Goal: Task Accomplishment & Management: Use online tool/utility

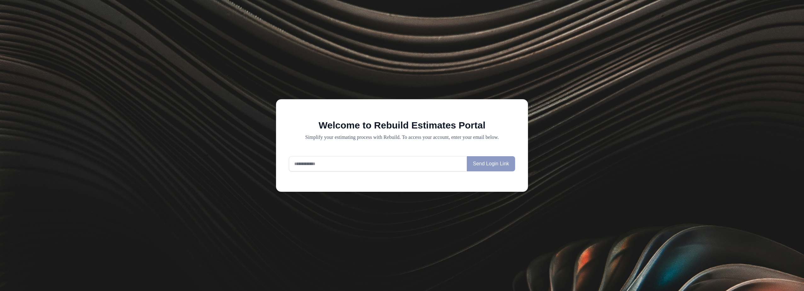
click at [317, 165] on input "email" at bounding box center [378, 163] width 178 height 15
type input "**********"
click at [409, 197] on div "**********" at bounding box center [402, 145] width 804 height 291
click at [491, 164] on button "Send Login Link" at bounding box center [491, 163] width 48 height 15
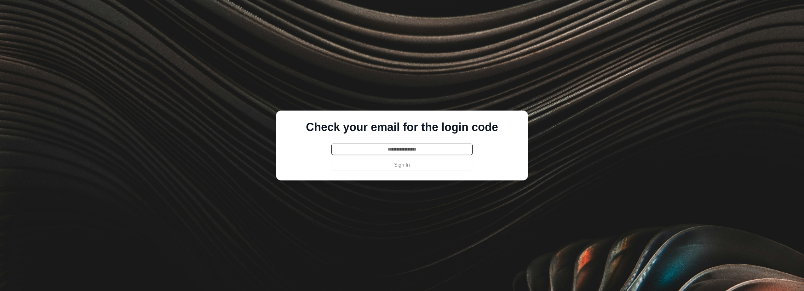
click at [391, 149] on input "text" at bounding box center [401, 149] width 141 height 11
type input "******"
click at [331, 160] on button "Sign In" at bounding box center [401, 165] width 141 height 10
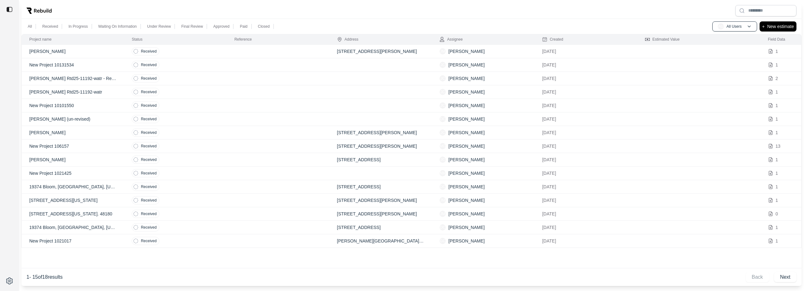
click at [470, 53] on p "[PERSON_NAME]" at bounding box center [466, 51] width 36 height 6
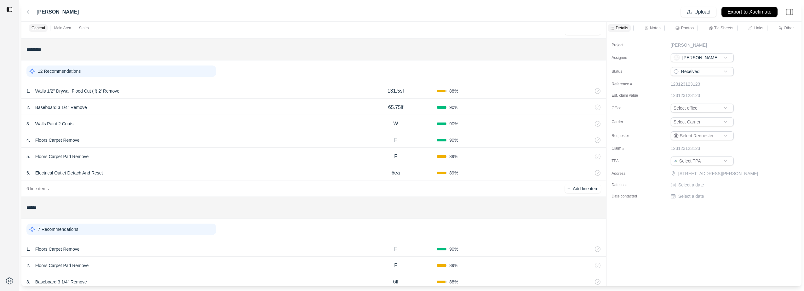
scroll to position [24, 0]
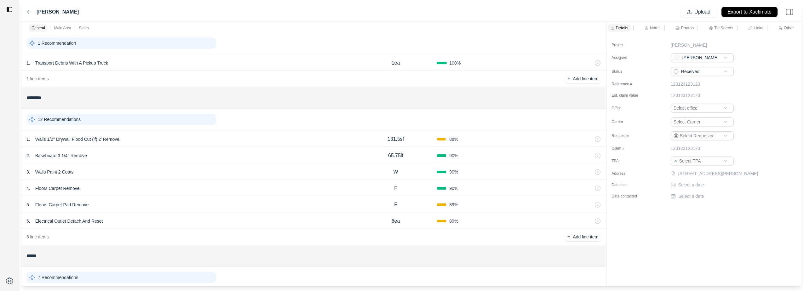
click at [90, 221] on p "Electrical Outlet Detach And Reset" at bounding box center [69, 221] width 73 height 9
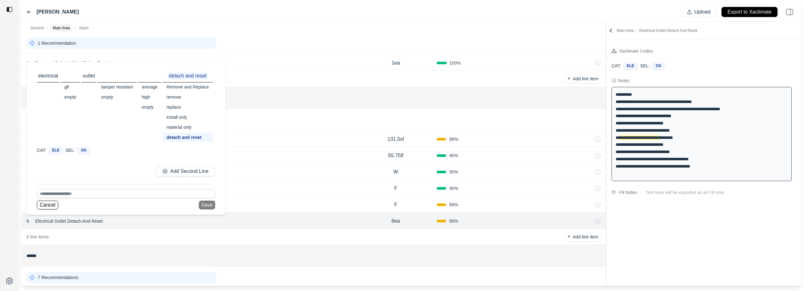
click at [52, 150] on div "ELE" at bounding box center [56, 150] width 14 height 7
click at [42, 206] on button "Cancel" at bounding box center [47, 205] width 21 height 9
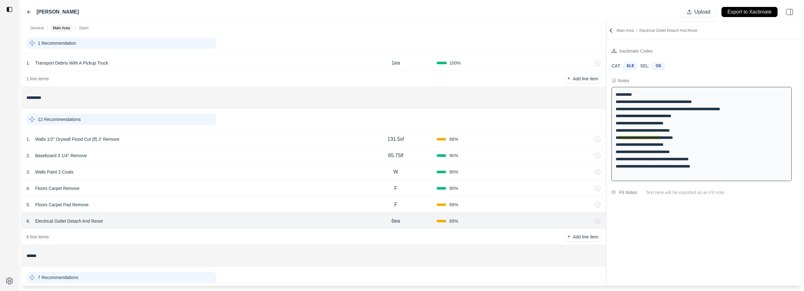
click at [449, 223] on div "89 %" at bounding box center [478, 221] width 82 height 6
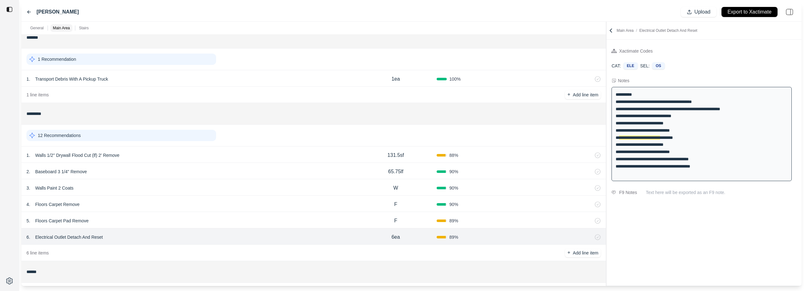
scroll to position [0, 0]
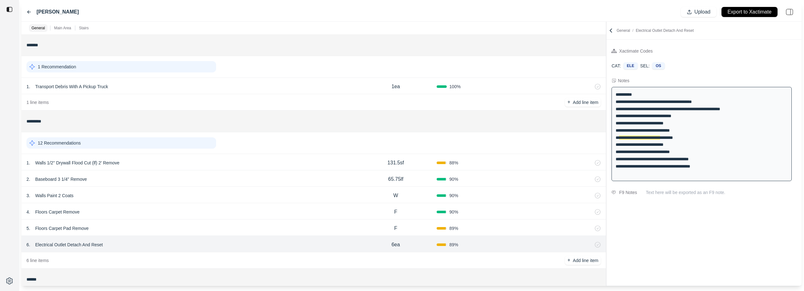
click at [444, 87] on div at bounding box center [442, 86] width 10 height 3
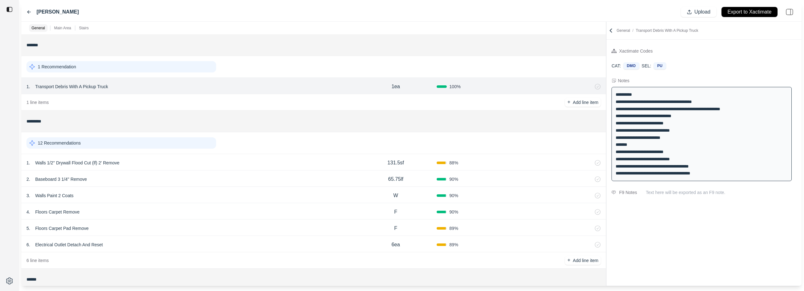
click at [627, 67] on div "DMO" at bounding box center [632, 65] width 16 height 7
click at [484, 90] on div "1 . Transport Debris With A Pickup Truck 1ea 100 %" at bounding box center [313, 86] width 585 height 16
click at [1, 101] on div at bounding box center [9, 145] width 19 height 291
click at [55, 65] on p "1 Recommendation" at bounding box center [57, 67] width 38 height 6
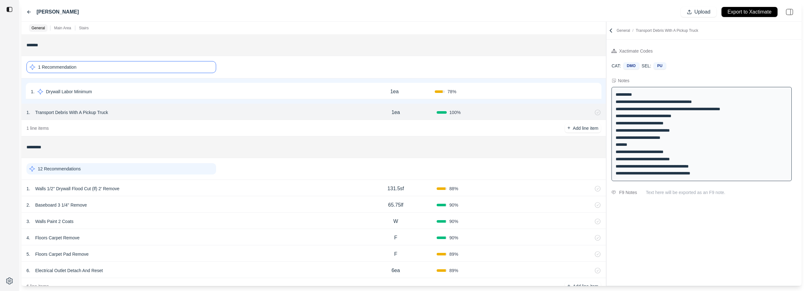
click at [59, 24] on div "Main Area" at bounding box center [63, 28] width 20 height 8
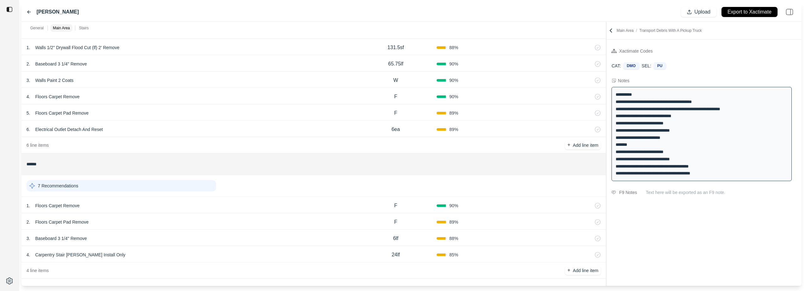
scroll to position [144, 0]
click at [34, 268] on p "4 line items" at bounding box center [37, 268] width 22 height 6
click at [58, 269] on div "4 line items + Add line item" at bounding box center [313, 268] width 585 height 16
click at [636, 101] on div "**********" at bounding box center [702, 134] width 180 height 94
click at [632, 102] on div "**********" at bounding box center [702, 134] width 180 height 94
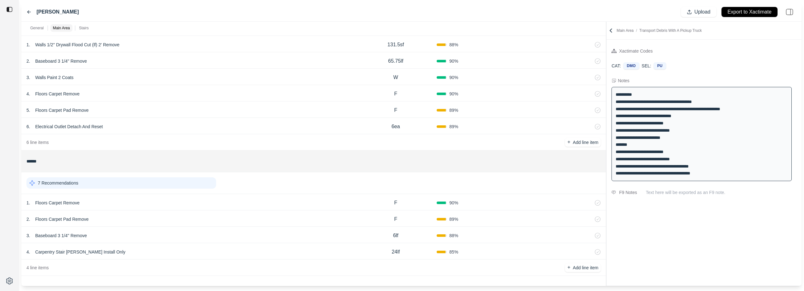
click at [635, 101] on div "**********" at bounding box center [702, 134] width 180 height 94
click at [708, 130] on div "**********" at bounding box center [702, 134] width 180 height 94
click at [677, 193] on p "Text here will be exported as an F9 note." at bounding box center [721, 192] width 151 height 6
click at [694, 152] on div "**********" at bounding box center [702, 134] width 180 height 94
click at [61, 158] on input "******" at bounding box center [313, 161] width 574 height 11
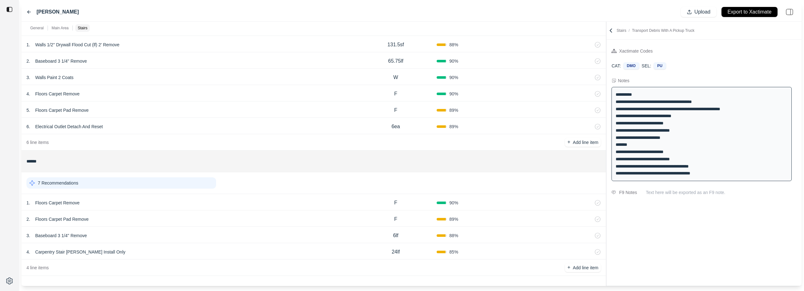
click at [55, 142] on div "6 line items + Add line item" at bounding box center [313, 142] width 585 height 16
click at [54, 124] on p "Electrical Outlet Detach And Reset" at bounding box center [69, 126] width 73 height 9
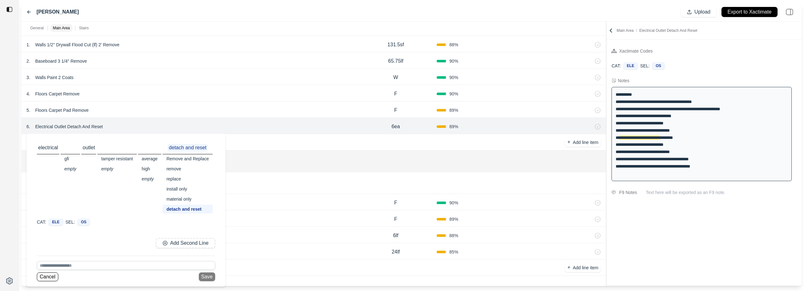
click at [81, 48] on p "Walls 1/2'' Drywall Flood Cut (lf) 2' Remove" at bounding box center [77, 44] width 89 height 9
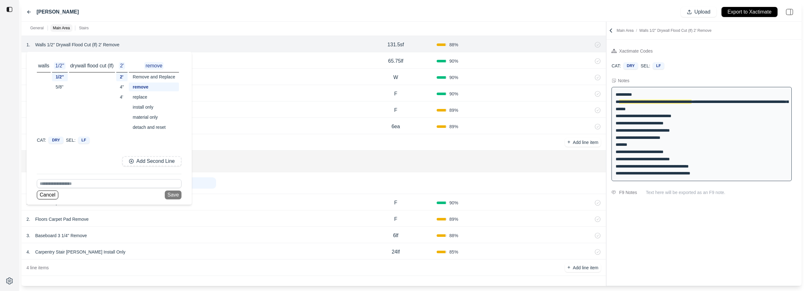
click at [43, 68] on p "walls" at bounding box center [44, 66] width 14 height 8
click at [59, 80] on div "1/2''" at bounding box center [60, 76] width 16 height 9
click at [60, 89] on div "5/8''" at bounding box center [60, 87] width 16 height 9
click at [61, 81] on div "1/2''" at bounding box center [60, 76] width 16 height 9
click at [123, 76] on div "2'" at bounding box center [122, 76] width 12 height 9
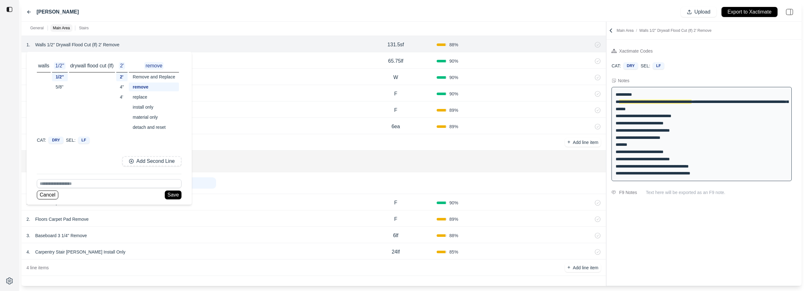
click at [148, 95] on div "replace" at bounding box center [154, 97] width 50 height 9
click at [86, 141] on div "LF" at bounding box center [84, 140] width 12 height 7
click at [84, 185] on input at bounding box center [109, 183] width 145 height 9
click at [90, 166] on div "Add Second Line" at bounding box center [109, 161] width 145 height 20
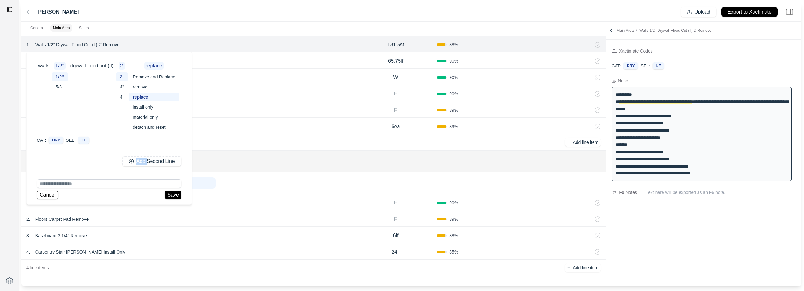
click at [90, 166] on div "Add Second Line" at bounding box center [109, 161] width 145 height 20
click at [170, 197] on button "Save" at bounding box center [173, 195] width 16 height 9
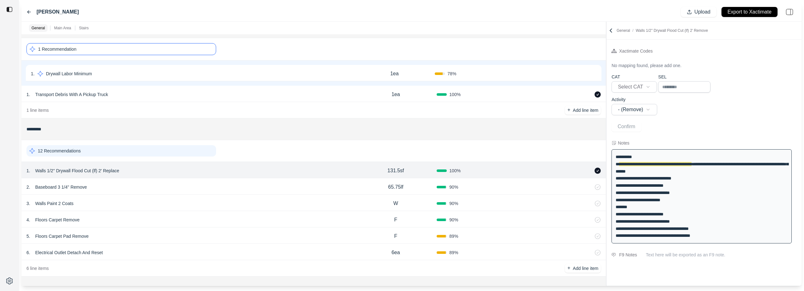
scroll to position [49, 0]
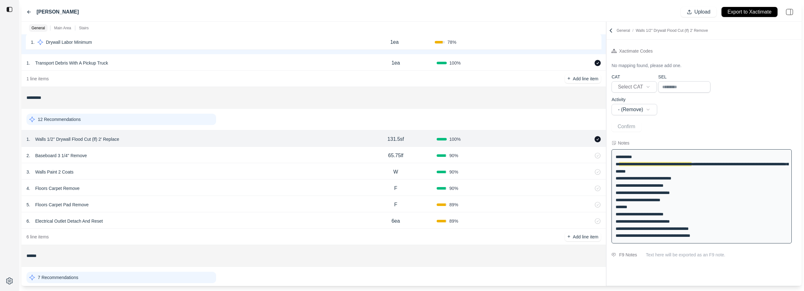
click at [83, 155] on p "Baseboard 3 1/4'' Remove" at bounding box center [61, 155] width 57 height 9
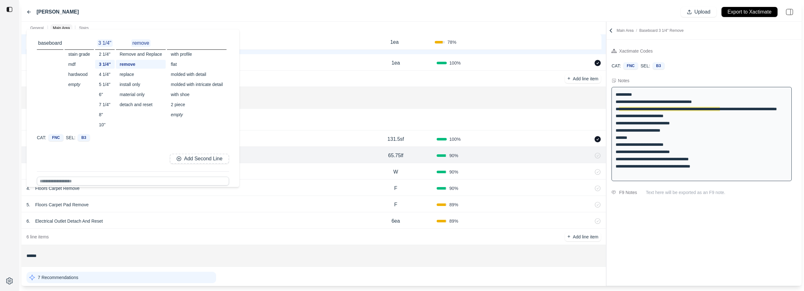
click at [130, 71] on div "replace" at bounding box center [141, 74] width 50 height 9
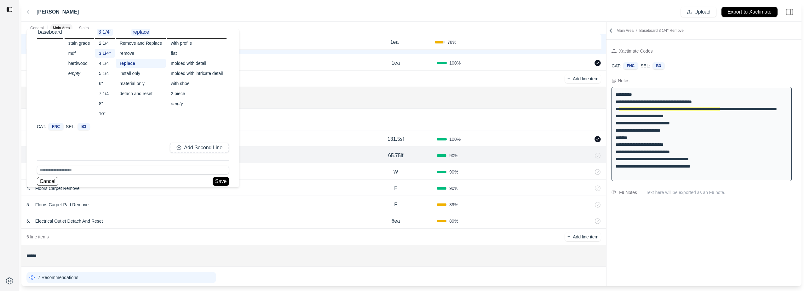
scroll to position [15, 0]
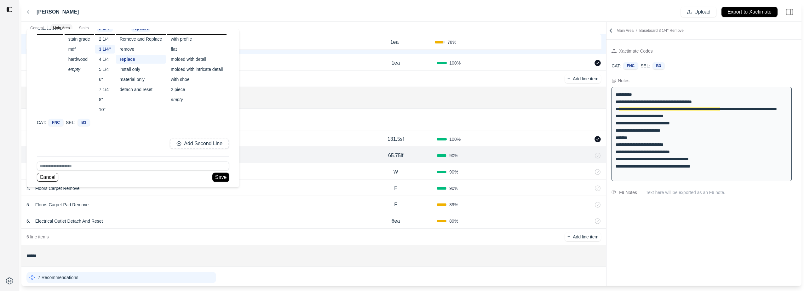
click at [227, 178] on button "Save" at bounding box center [221, 177] width 16 height 9
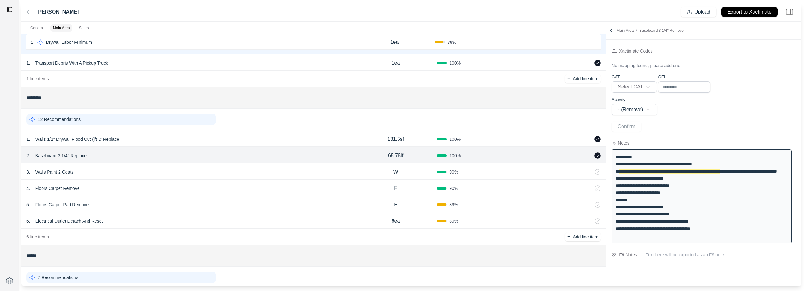
click at [57, 176] on p "Walls Paint 2 Coats" at bounding box center [54, 172] width 43 height 9
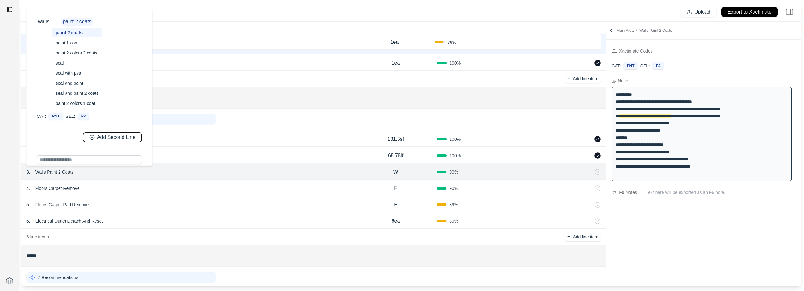
click at [110, 141] on p "Add Second Line" at bounding box center [116, 137] width 38 height 7
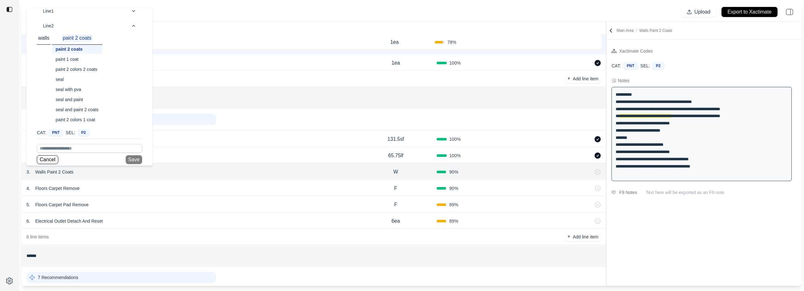
scroll to position [14, 0]
click at [37, 154] on button "Cancel" at bounding box center [47, 156] width 21 height 9
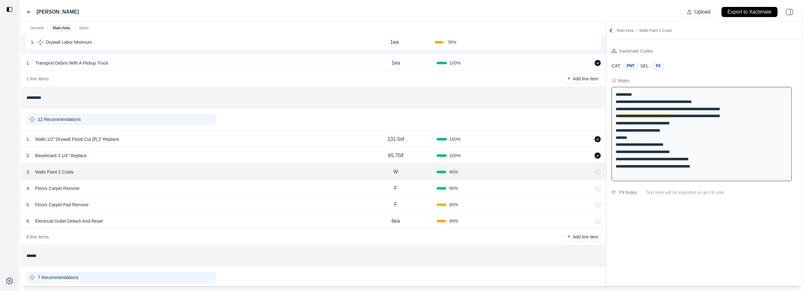
click at [73, 170] on p "Walls Paint 2 Coats" at bounding box center [54, 172] width 43 height 9
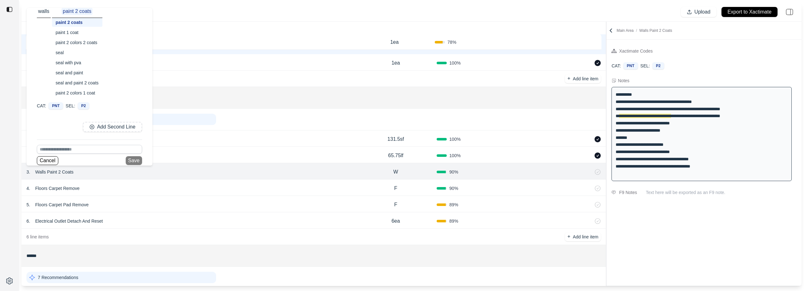
scroll to position [15, 0]
click at [48, 154] on button "Cancel" at bounding box center [47, 156] width 21 height 9
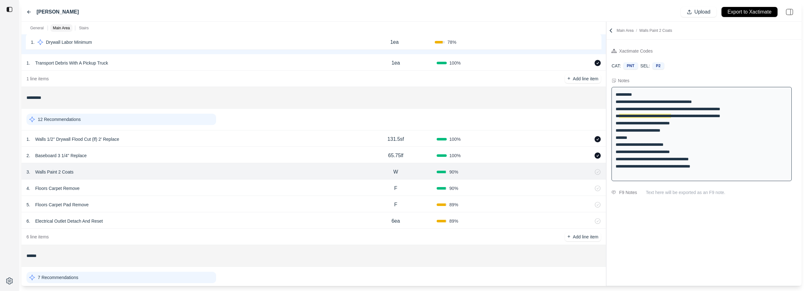
click at [68, 189] on p "Floors Carpet Remove" at bounding box center [57, 188] width 49 height 9
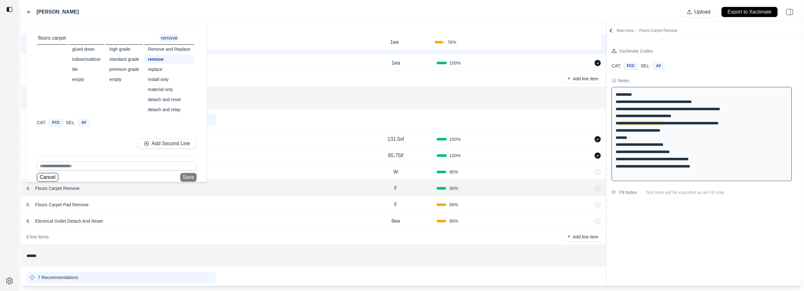
click at [155, 68] on div "replace" at bounding box center [169, 69] width 50 height 9
click at [187, 176] on button "Save" at bounding box center [188, 177] width 16 height 9
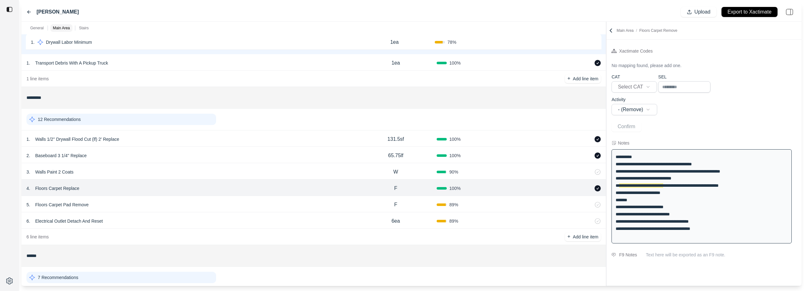
click at [54, 203] on p "Floors Carpet Pad Remove" at bounding box center [62, 204] width 59 height 9
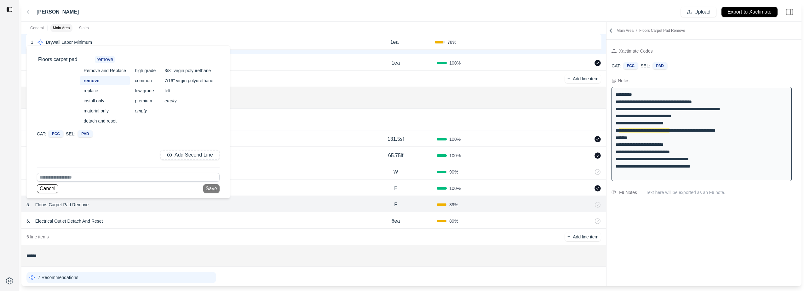
click at [94, 93] on div "replace" at bounding box center [105, 90] width 50 height 9
click at [216, 188] on button "Save" at bounding box center [211, 188] width 16 height 9
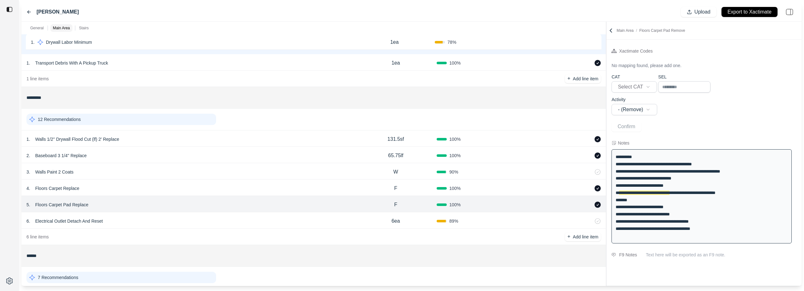
click at [98, 219] on p "Electrical Outlet Detach And Reset" at bounding box center [69, 221] width 73 height 9
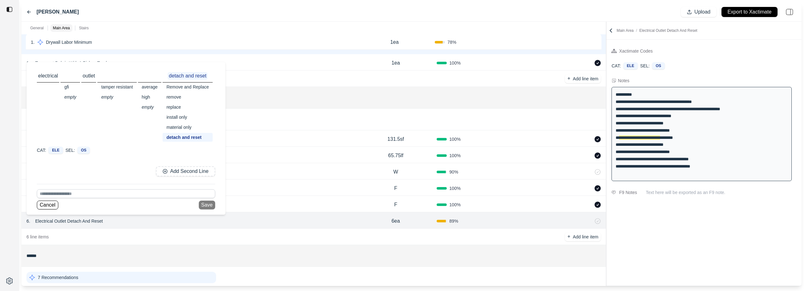
click at [180, 135] on div "detach and reset" at bounding box center [188, 137] width 50 height 9
click at [210, 204] on button "Save" at bounding box center [207, 205] width 16 height 9
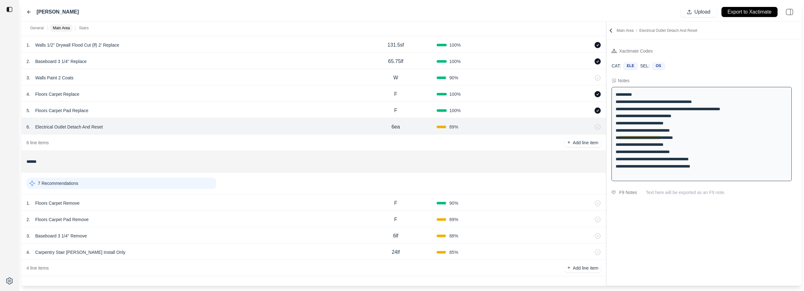
scroll to position [144, 0]
click at [75, 205] on p "Floors Carpet Remove" at bounding box center [57, 203] width 49 height 9
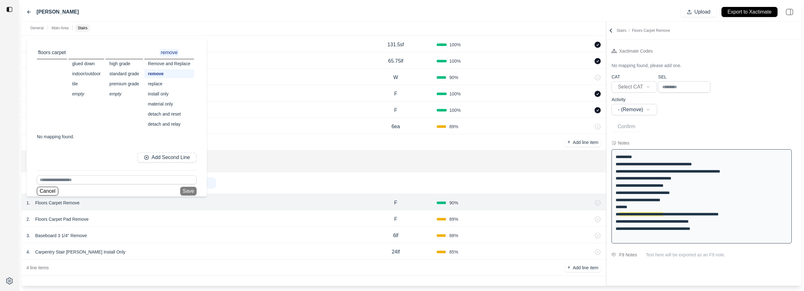
click at [157, 63] on div "Remove and Replace" at bounding box center [169, 63] width 50 height 9
click at [193, 190] on button "Save" at bounding box center [190, 191] width 16 height 9
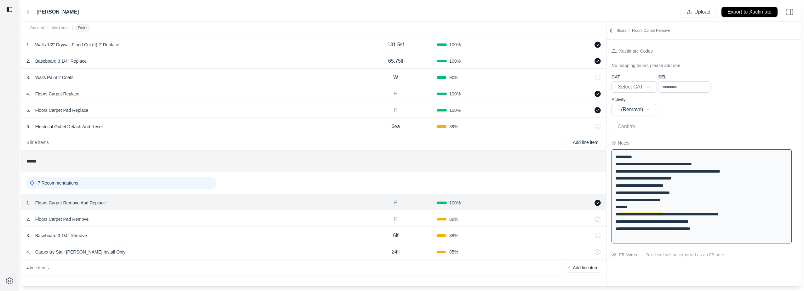
click at [66, 217] on p "Floors Carpet Pad Remove" at bounding box center [62, 219] width 59 height 9
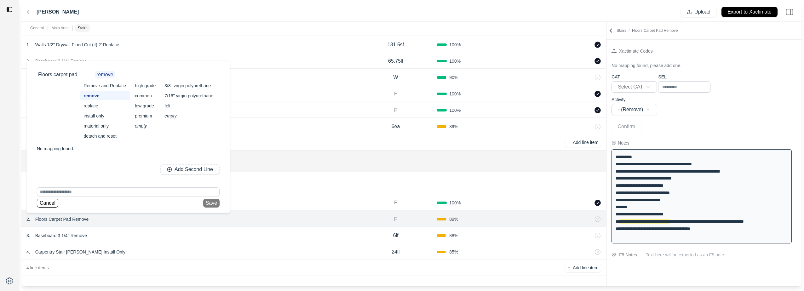
click at [99, 86] on div "Remove and Replace" at bounding box center [105, 85] width 50 height 9
click at [211, 203] on button "Save" at bounding box center [213, 203] width 16 height 9
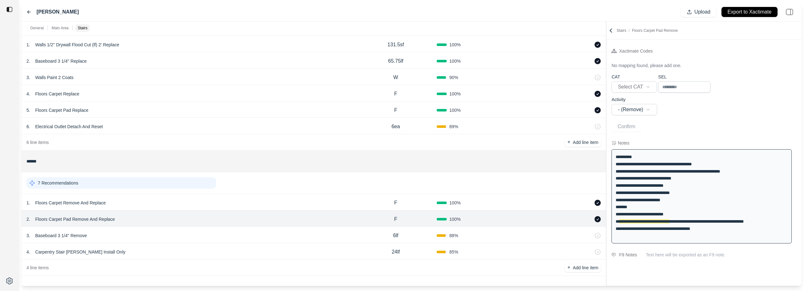
click at [80, 233] on p "Baseboard 3 1/4'' Remove" at bounding box center [61, 235] width 57 height 9
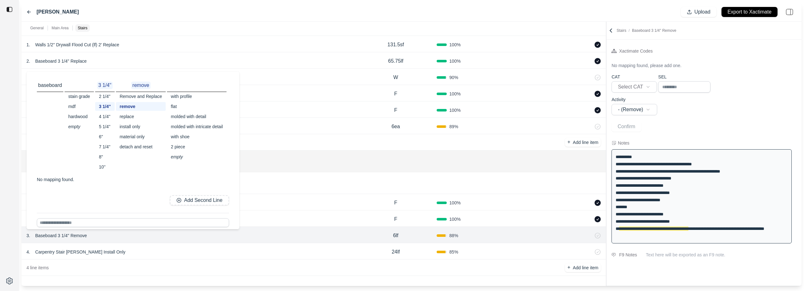
click at [131, 117] on div "replace" at bounding box center [141, 116] width 50 height 9
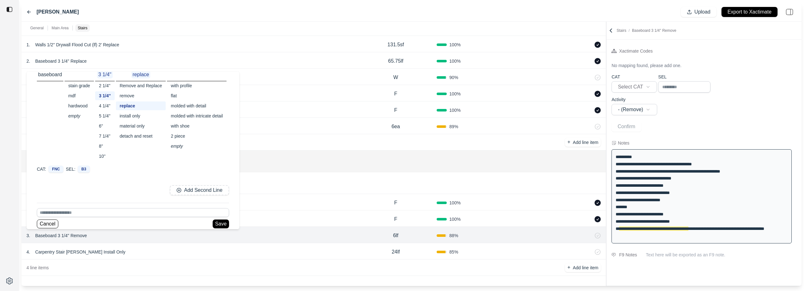
scroll to position [15, 0]
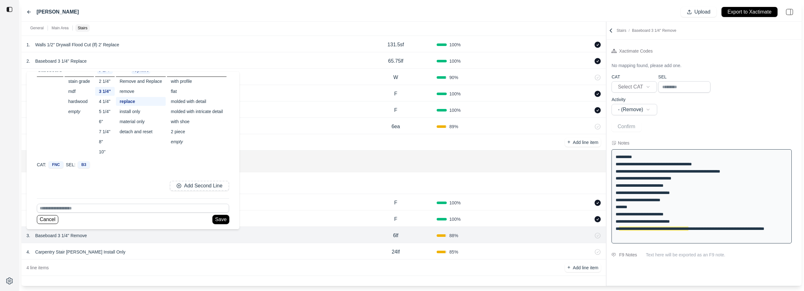
click at [220, 220] on button "Save" at bounding box center [221, 219] width 16 height 9
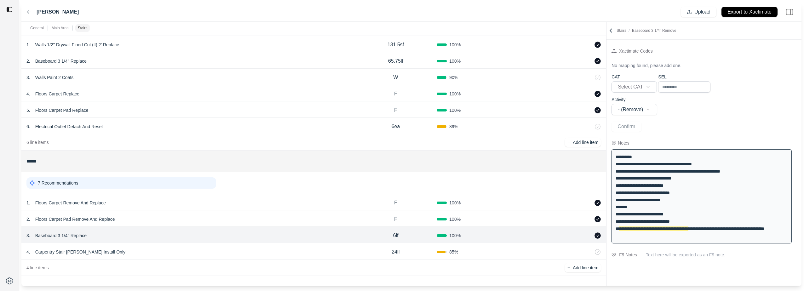
click at [77, 251] on p "Carpentry Stair [PERSON_NAME] Install Only" at bounding box center [80, 252] width 95 height 9
select select
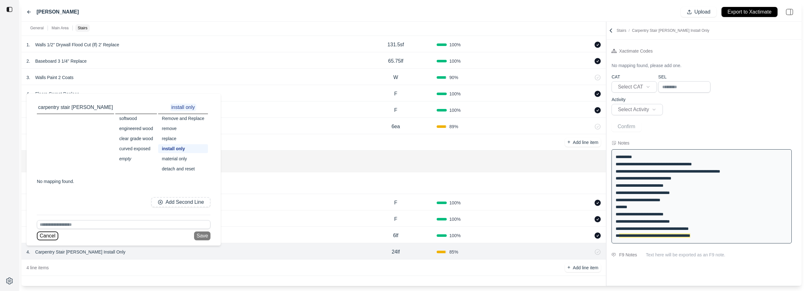
click at [51, 235] on button "Cancel" at bounding box center [47, 236] width 21 height 9
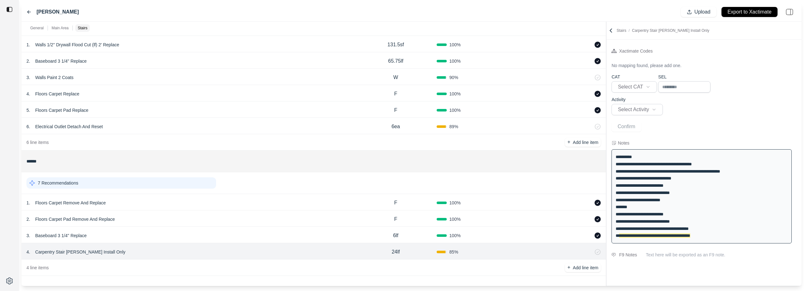
click at [590, 252] on icon at bounding box center [589, 252] width 5 height 5
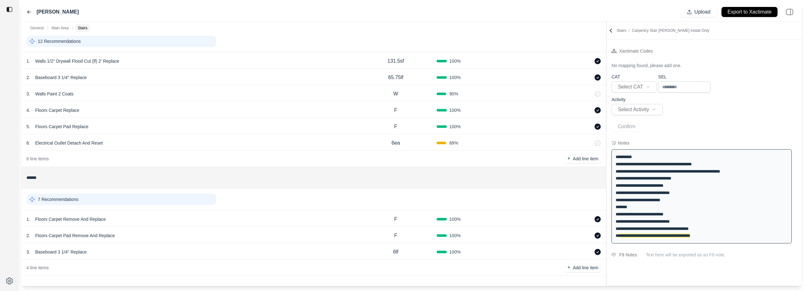
scroll to position [128, 0]
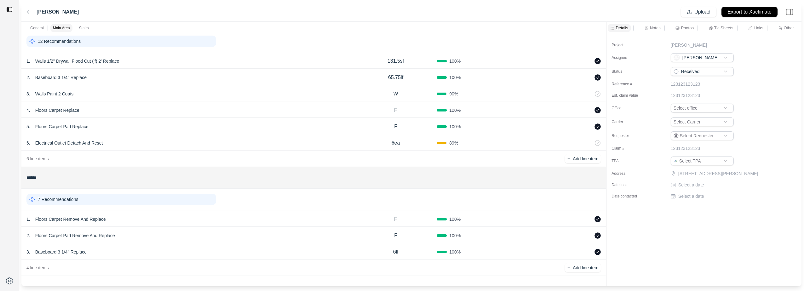
click at [41, 265] on p "4 line items" at bounding box center [37, 268] width 22 height 6
click at [43, 266] on p "4 line items" at bounding box center [37, 268] width 22 height 6
click at [581, 272] on button "+ Add line item" at bounding box center [583, 267] width 36 height 9
click at [52, 258] on div "paint stair [PERSON_NAME]" at bounding box center [229, 259] width 405 height 10
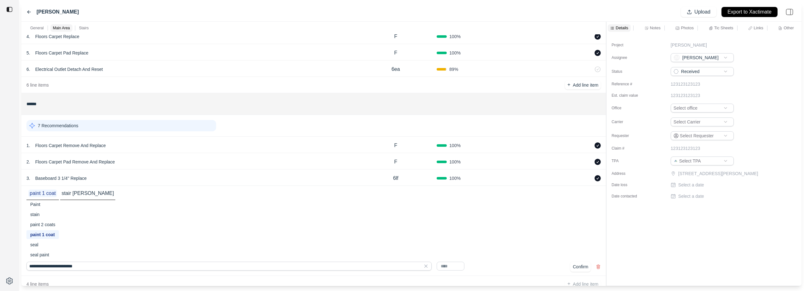
scroll to position [218, 0]
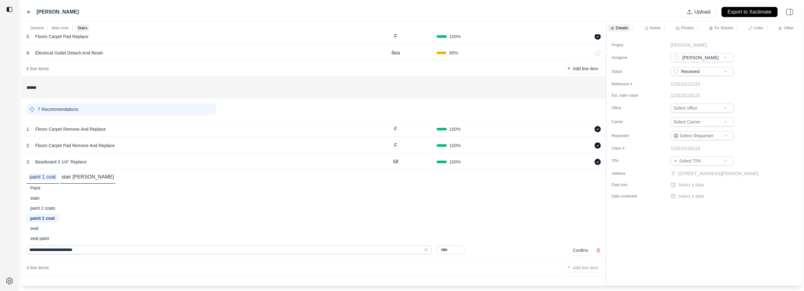
click at [45, 207] on div "paint 2 coats" at bounding box center [42, 208] width 32 height 9
type input "**********"
click at [451, 249] on input "text" at bounding box center [451, 249] width 28 height 9
type input "***"
click at [575, 251] on button "Confirm" at bounding box center [580, 250] width 20 height 10
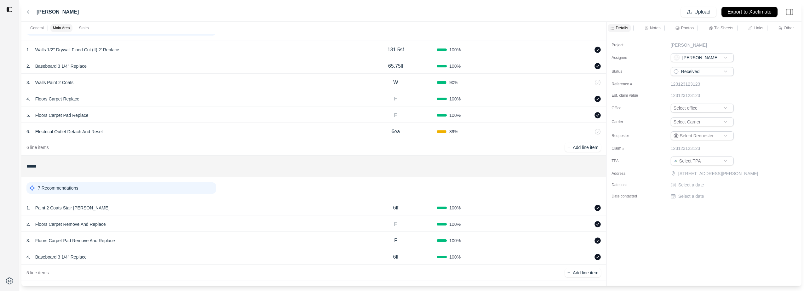
scroll to position [144, 0]
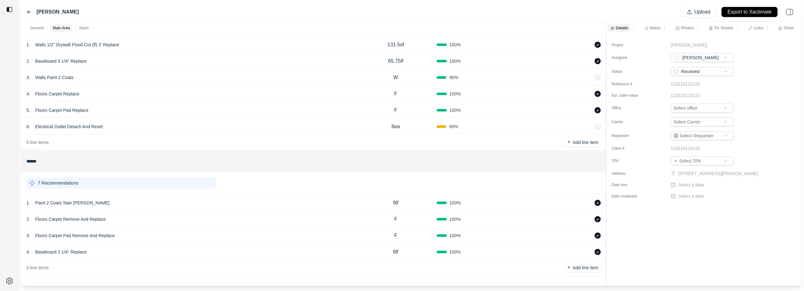
click at [152, 251] on div "4 . Baseboard 3 1/4'' Replace" at bounding box center [190, 252] width 328 height 9
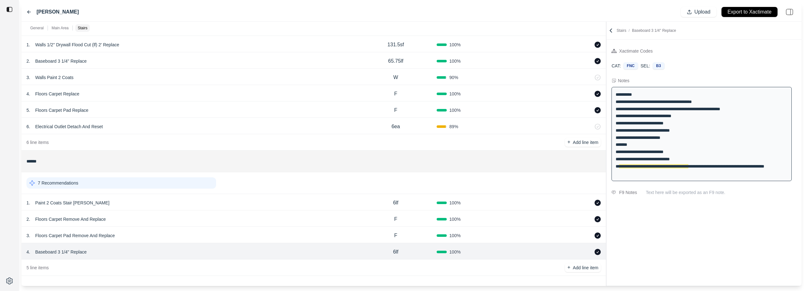
click at [59, 266] on div "5 line items + Add line item" at bounding box center [313, 268] width 585 height 16
click at [40, 269] on p "5 line items" at bounding box center [37, 268] width 22 height 6
click at [390, 253] on div "6lf" at bounding box center [396, 252] width 82 height 13
click at [329, 255] on div "4 . Baseboard 3 1/4'' Replace" at bounding box center [190, 251] width 328 height 9
click at [323, 271] on div "5 line items + Add line item" at bounding box center [313, 268] width 585 height 16
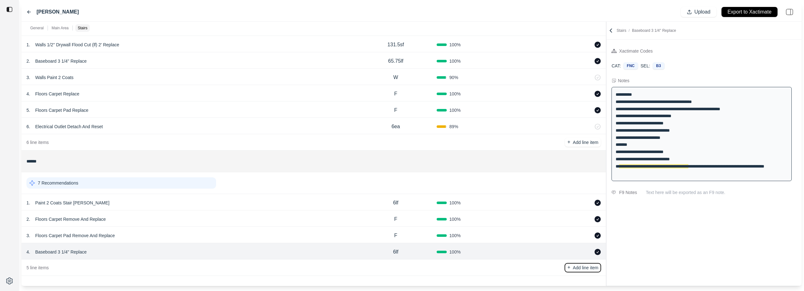
click at [583, 270] on p "Add line item" at bounding box center [586, 268] width 26 height 6
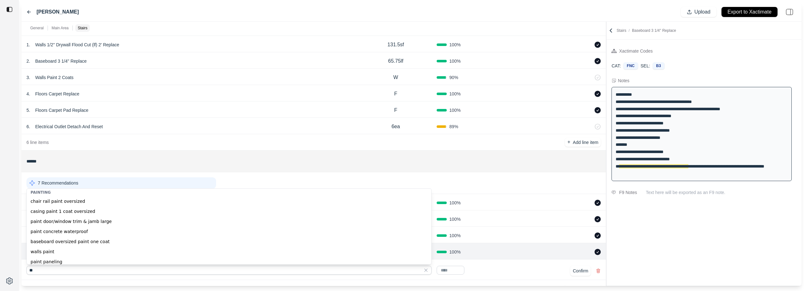
type input "*"
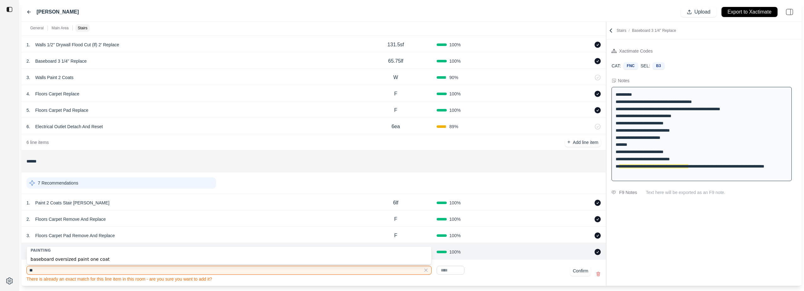
type input "*"
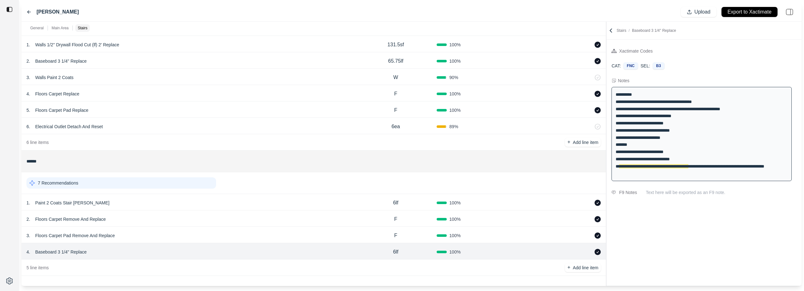
click at [120, 256] on div "4 . Baseboard 3 1/4'' Replace" at bounding box center [190, 252] width 328 height 9
click at [117, 268] on div "5 line items + Add line item" at bounding box center [313, 268] width 585 height 16
click at [37, 265] on p "5 line items" at bounding box center [37, 268] width 22 height 6
click at [5, 252] on div at bounding box center [9, 145] width 19 height 291
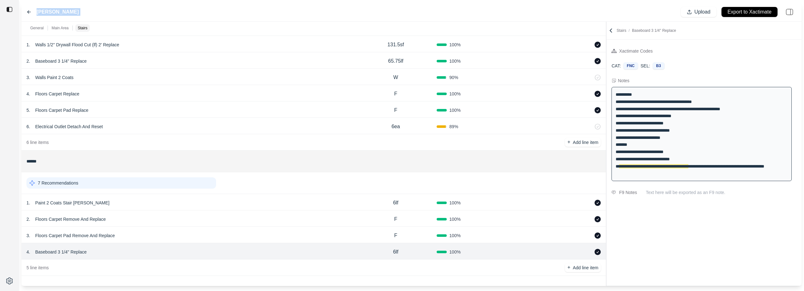
click at [5, 252] on div at bounding box center [9, 145] width 19 height 291
drag, startPoint x: 5, startPoint y: 252, endPoint x: 8, endPoint y: 241, distance: 11.0
click at [8, 241] on div at bounding box center [9, 145] width 19 height 291
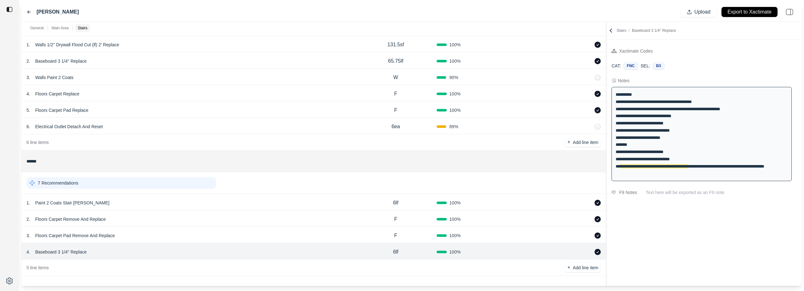
click at [644, 151] on div "**********" at bounding box center [702, 134] width 180 height 94
click at [703, 152] on div "**********" at bounding box center [702, 134] width 180 height 94
click at [646, 172] on div "**********" at bounding box center [702, 134] width 180 height 94
click at [91, 266] on div "5 line items + Add line item" at bounding box center [313, 268] width 585 height 16
click at [573, 269] on p "Add line item" at bounding box center [586, 268] width 26 height 6
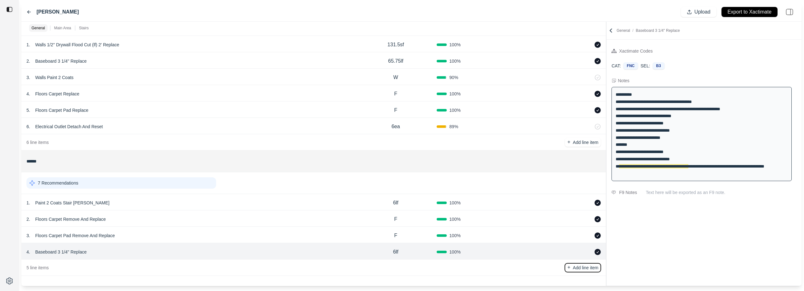
click at [587, 268] on p "Add line item" at bounding box center [586, 268] width 26 height 6
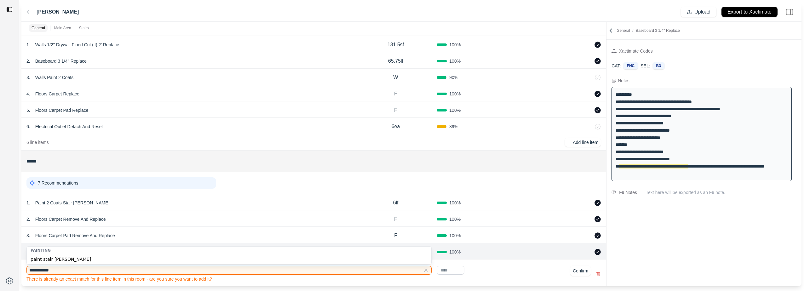
click at [61, 258] on div "paint stair [PERSON_NAME]" at bounding box center [229, 259] width 405 height 10
type input "**********"
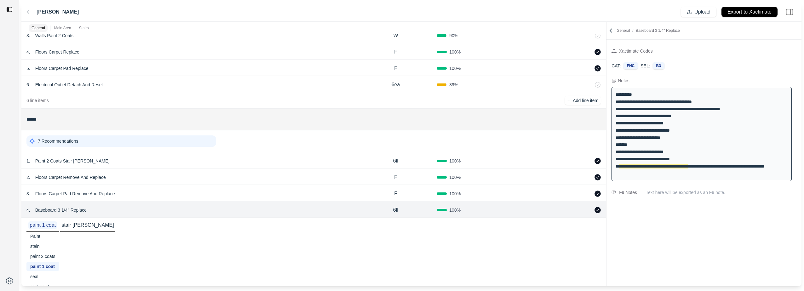
scroll to position [234, 0]
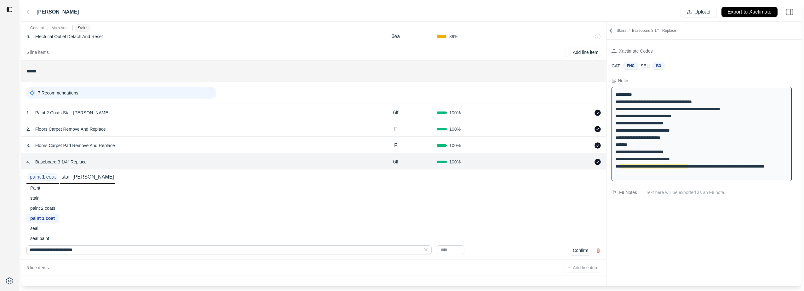
click at [449, 249] on input "text" at bounding box center [451, 249] width 28 height 9
type input "****"
click at [45, 209] on div "paint 2 coats" at bounding box center [42, 208] width 32 height 9
type input "**********"
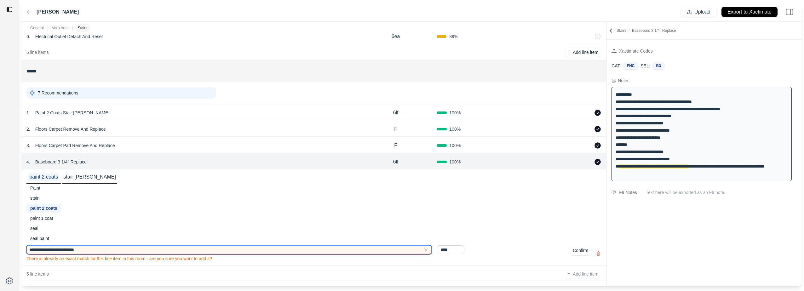
click at [93, 250] on input "**********" at bounding box center [228, 249] width 405 height 9
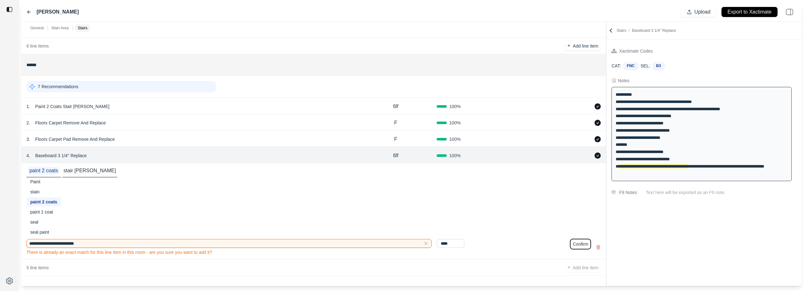
click at [585, 244] on button "Confirm" at bounding box center [580, 244] width 20 height 10
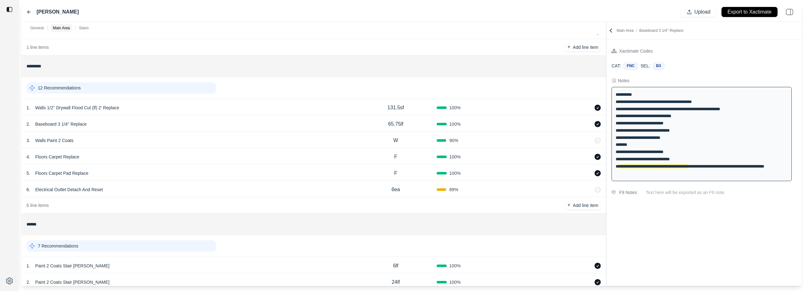
scroll to position [144, 0]
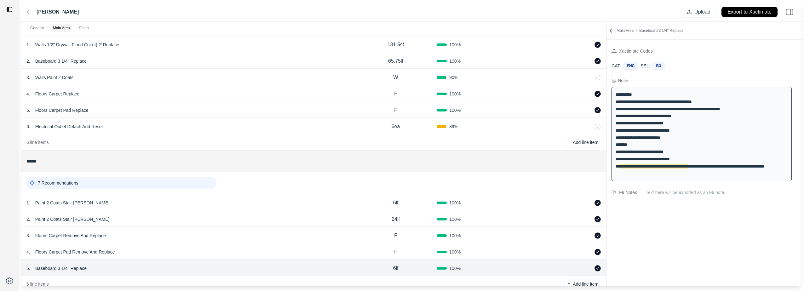
click at [590, 202] on icon at bounding box center [590, 202] width 2 height 3
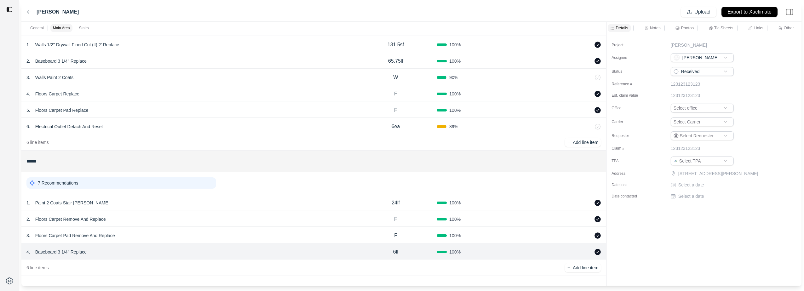
click at [67, 184] on p "7 Recommendations" at bounding box center [58, 183] width 40 height 6
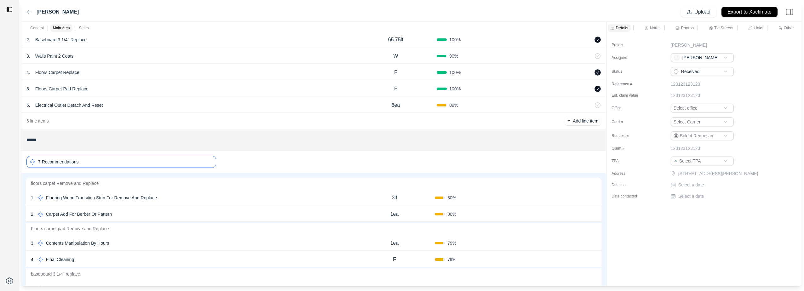
scroll to position [176, 0]
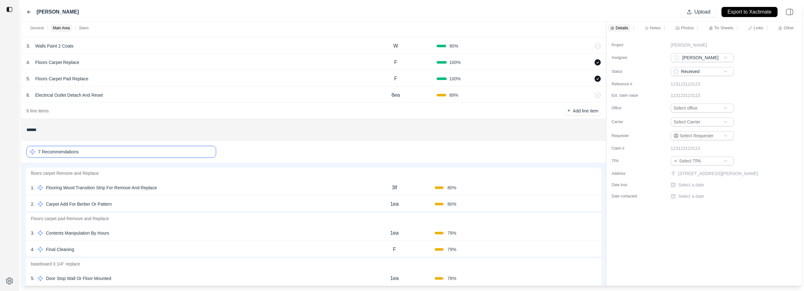
click at [101, 205] on p "Carpet Add For Berber Or Pattern" at bounding box center [78, 204] width 71 height 9
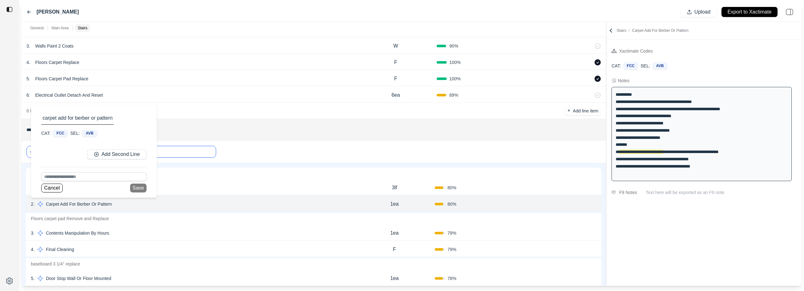
click at [139, 189] on div "Cancel Save" at bounding box center [93, 188] width 105 height 9
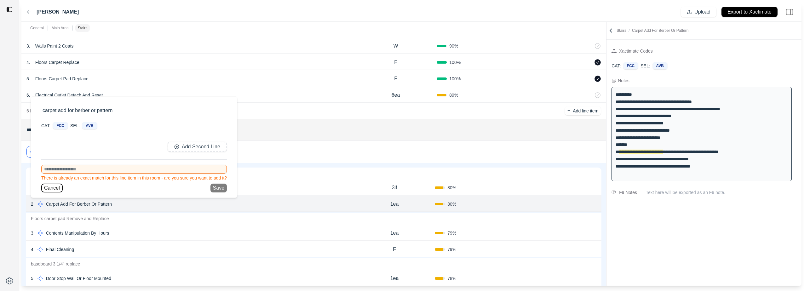
click at [55, 184] on button "Cancel" at bounding box center [51, 188] width 21 height 9
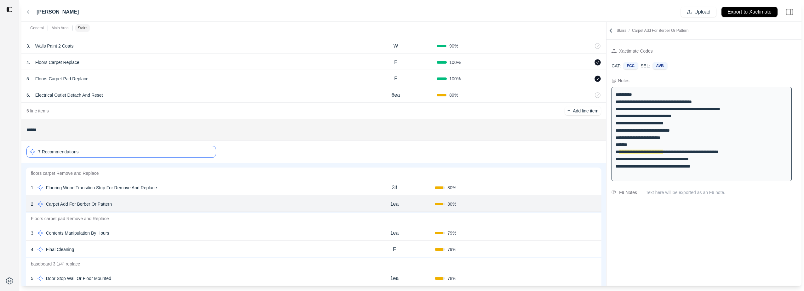
click at [110, 205] on p "Carpet Add For Berber Or Pattern" at bounding box center [78, 204] width 71 height 9
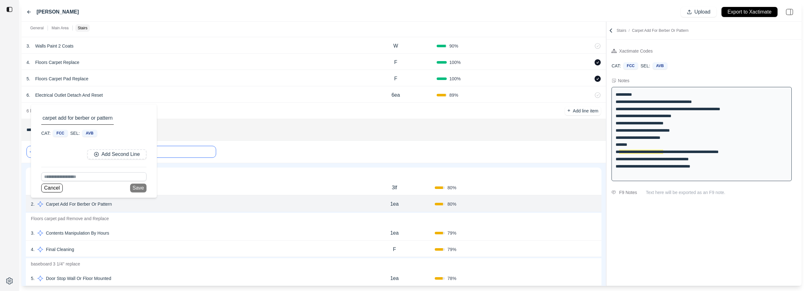
click at [140, 187] on div "Cancel Save" at bounding box center [93, 188] width 105 height 9
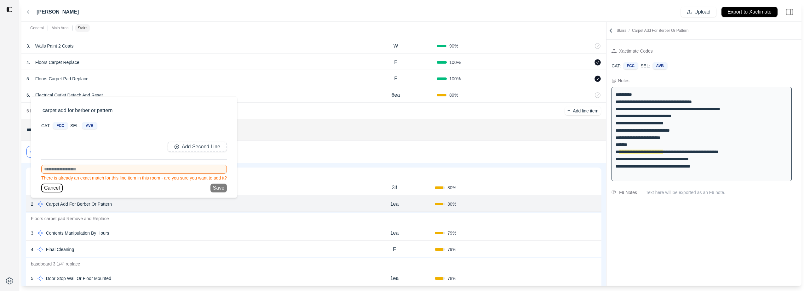
click at [52, 188] on button "Cancel" at bounding box center [51, 188] width 21 height 9
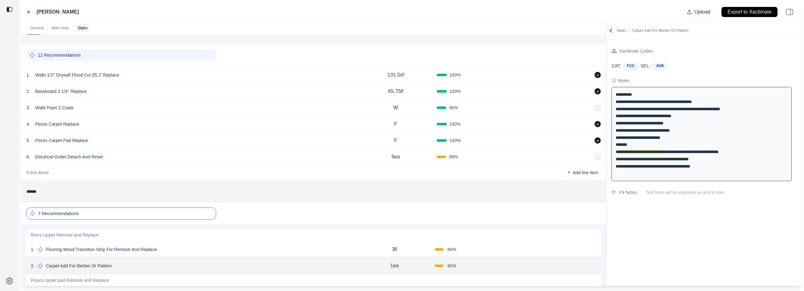
scroll to position [112, 0]
click at [44, 173] on p "6 line items" at bounding box center [37, 174] width 22 height 6
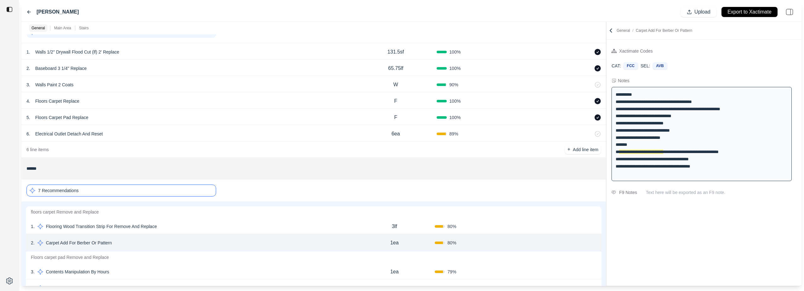
scroll to position [305, 0]
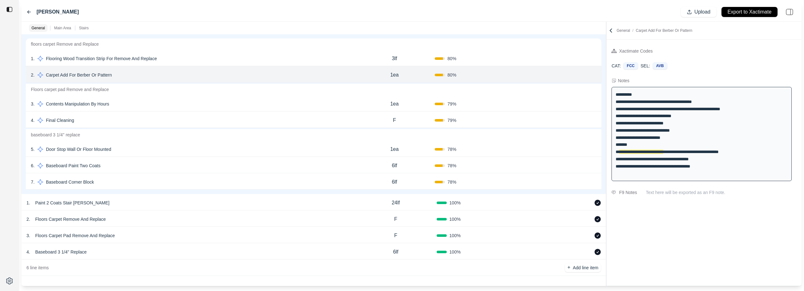
click at [32, 270] on p "6 line items" at bounding box center [37, 268] width 22 height 6
click at [61, 118] on p "Final Cleaning" at bounding box center [59, 120] width 33 height 9
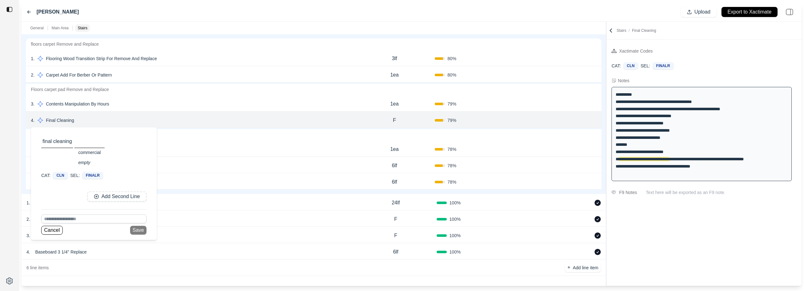
click at [140, 231] on div "Cancel Save" at bounding box center [93, 230] width 105 height 9
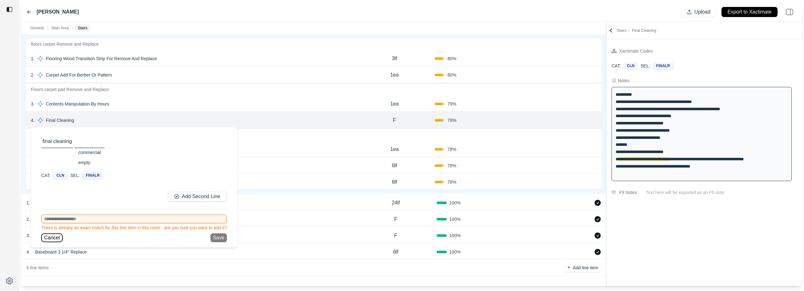
click at [55, 236] on button "Cancel" at bounding box center [51, 237] width 21 height 9
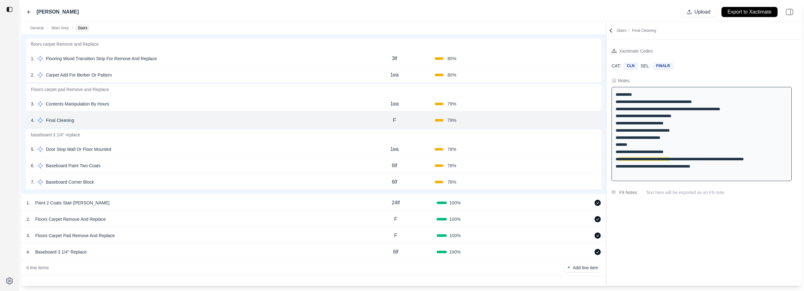
click at [0, 162] on html "[PERSON_NAME] Upload Export to Xactimate General Main Area Stairs ******* 1 Rec…" at bounding box center [402, 145] width 804 height 291
click at [683, 135] on div "**********" at bounding box center [702, 134] width 180 height 94
click at [629, 147] on div "**********" at bounding box center [702, 134] width 180 height 94
click at [670, 189] on div "F9 Notes Text here will be exported as an F9 note." at bounding box center [704, 193] width 195 height 8
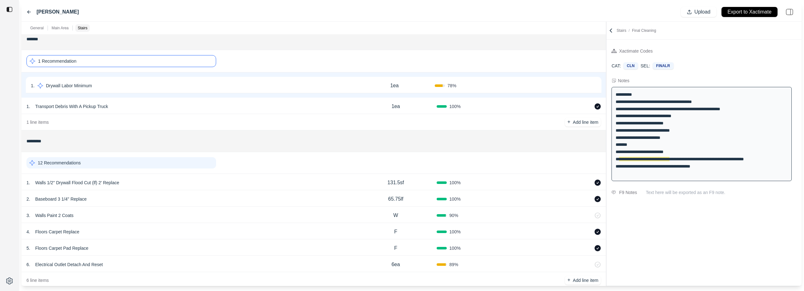
scroll to position [0, 0]
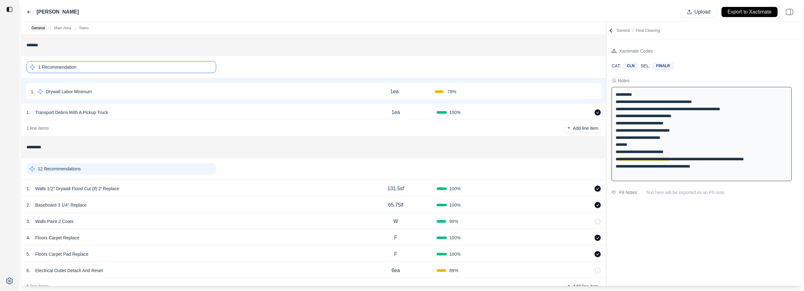
click at [5, 44] on div at bounding box center [9, 145] width 19 height 291
click at [85, 28] on p "Stairs" at bounding box center [84, 28] width 10 height 5
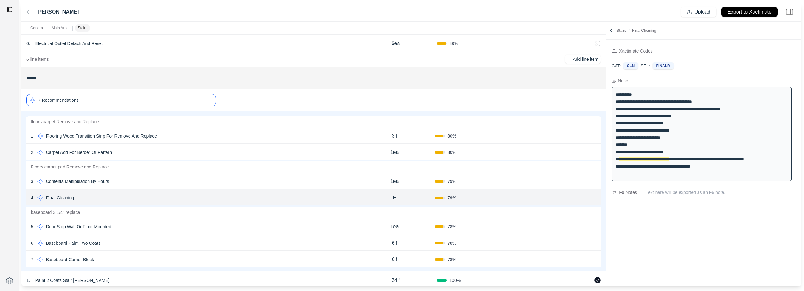
scroll to position [260, 0]
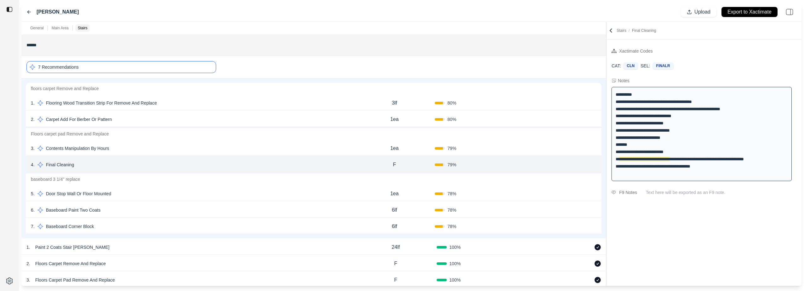
click at [52, 67] on p "7 Recommendations" at bounding box center [58, 67] width 40 height 6
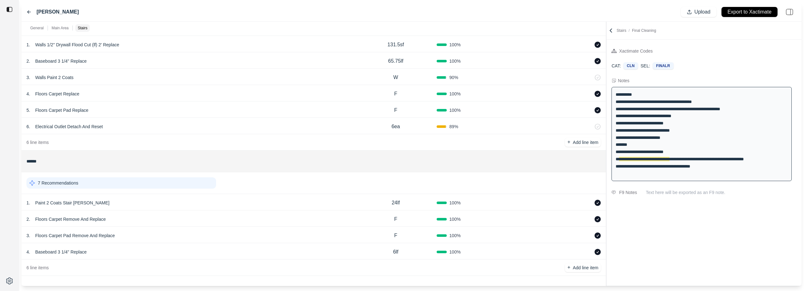
scroll to position [144, 0]
click at [701, 61] on div "CAT: CLN SEL: FINALR" at bounding box center [704, 65] width 195 height 17
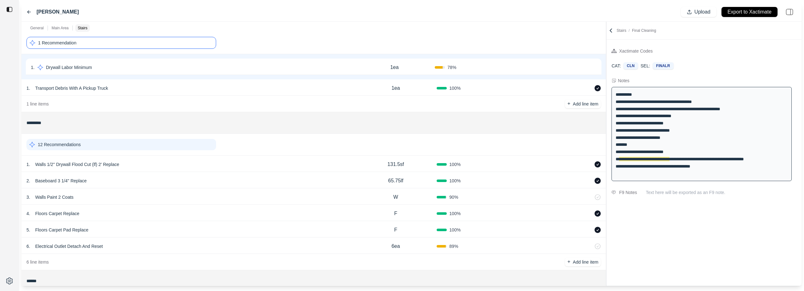
scroll to position [0, 0]
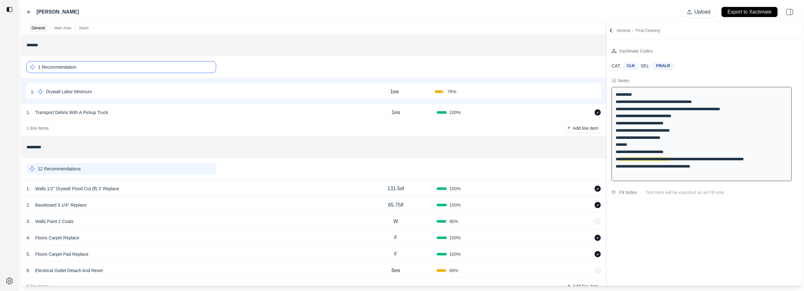
click at [29, 10] on icon at bounding box center [28, 11] width 5 height 5
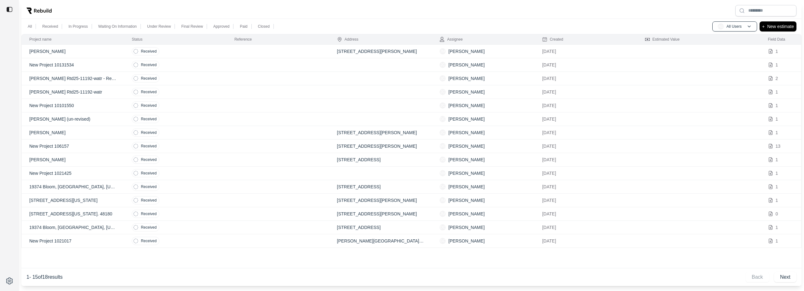
click at [164, 52] on td "Received" at bounding box center [175, 52] width 103 height 14
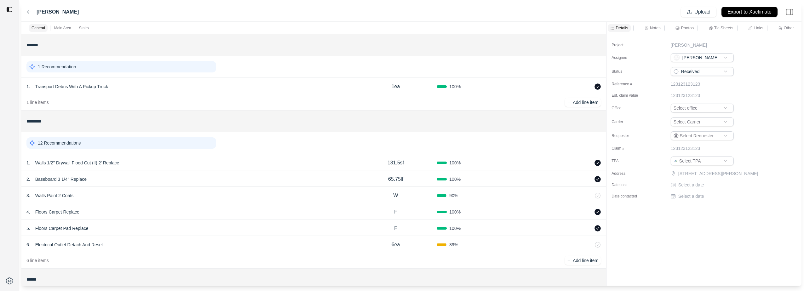
click at [35, 27] on p "General" at bounding box center [39, 28] width 14 height 5
click at [50, 28] on div "General" at bounding box center [41, 28] width 24 height 8
click at [54, 28] on p "Main Area" at bounding box center [62, 28] width 17 height 5
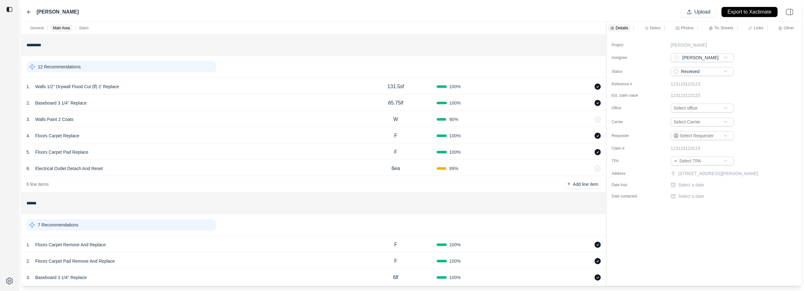
click at [84, 27] on p "Stairs" at bounding box center [84, 28] width 10 height 5
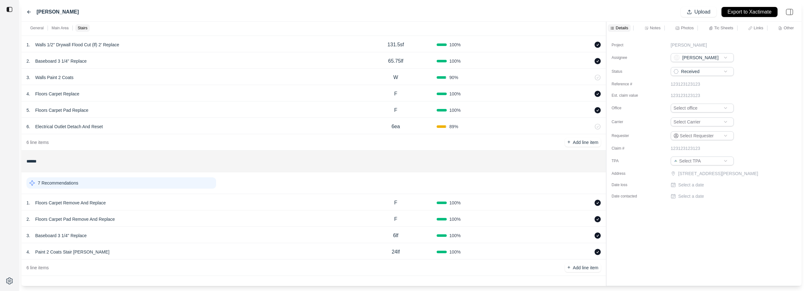
click at [202, 164] on input "******" at bounding box center [313, 161] width 574 height 11
click at [237, 184] on div "7 Recommendations" at bounding box center [313, 183] width 574 height 16
click at [245, 164] on input "******" at bounding box center [313, 161] width 574 height 11
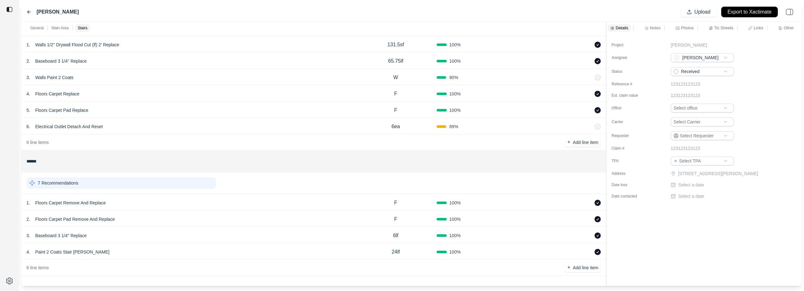
click at [751, 10] on p "Export to Xactimate" at bounding box center [750, 12] width 44 height 7
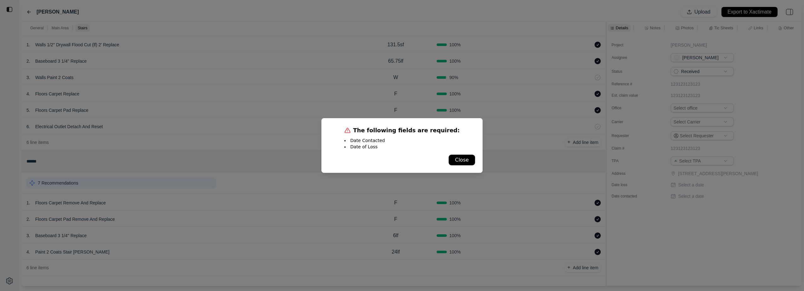
click at [460, 162] on button "Close" at bounding box center [462, 160] width 26 height 10
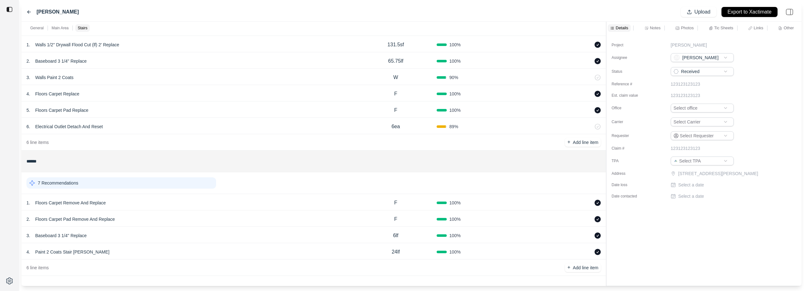
click at [686, 106] on html "[PERSON_NAME] Upload Export to Xactimate General Main Area Stairs ******* 1 Rec…" at bounding box center [402, 145] width 804 height 291
click at [642, 132] on div "Requester" at bounding box center [628, 135] width 32 height 9
click at [691, 72] on html "[PERSON_NAME] Upload Export to Xactimate General Main Area Stairs ******* 1 Rec…" at bounding box center [402, 145] width 804 height 291
click at [690, 183] on p "Select a date" at bounding box center [691, 185] width 26 height 6
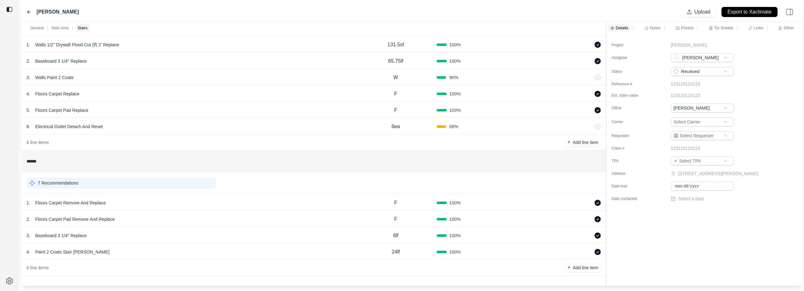
type input "**********"
click at [677, 200] on div "**********" at bounding box center [704, 119] width 195 height 170
click at [693, 195] on p "Select a date" at bounding box center [691, 196] width 26 height 6
type input "**********"
click at [666, 257] on div "**********" at bounding box center [704, 159] width 195 height 251
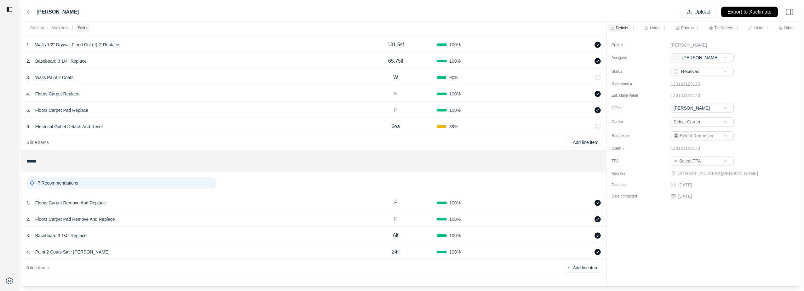
click at [752, 11] on p "Export to Xactimate" at bounding box center [750, 12] width 44 height 7
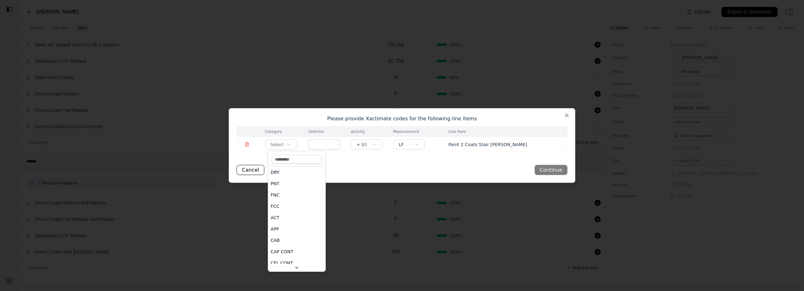
click at [295, 145] on body "[PERSON_NAME] Upload Export to Xactimate General Main Area Stairs ******* 1 Rec…" at bounding box center [402, 145] width 804 height 291
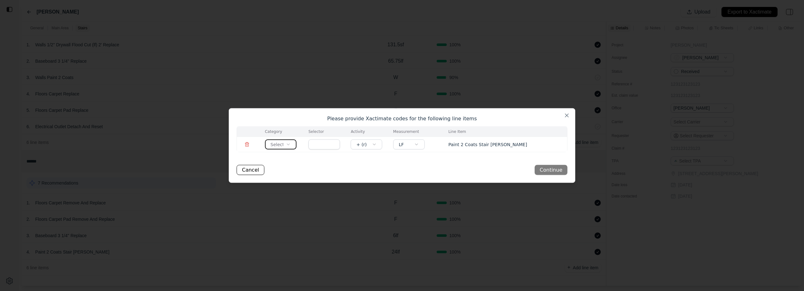
click at [359, 166] on body "[PERSON_NAME] Upload Export to Xactimate General Main Area Stairs ******* 1 Rec…" at bounding box center [402, 145] width 804 height 291
click at [278, 144] on body "[PERSON_NAME] Upload Export to Xactimate General Main Area Stairs ******* 1 Rec…" at bounding box center [402, 145] width 804 height 291
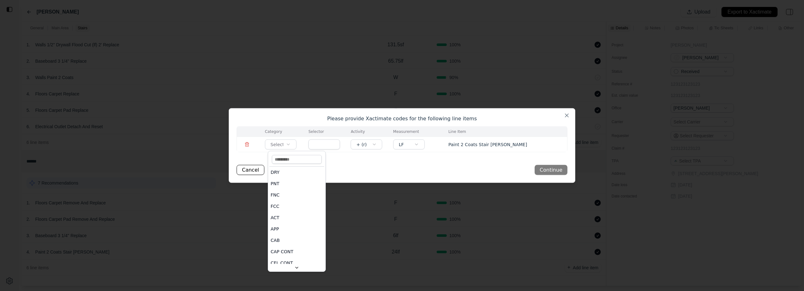
click at [296, 161] on input at bounding box center [297, 159] width 50 height 9
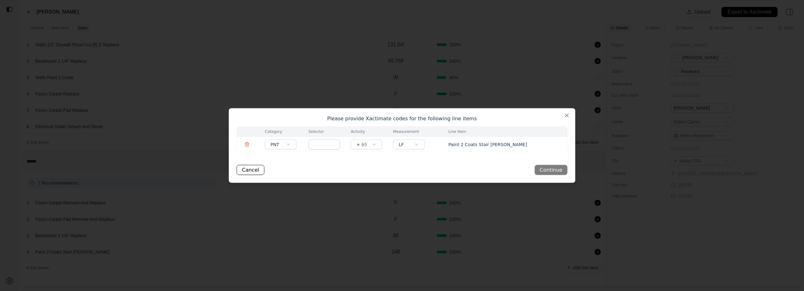
click at [331, 144] on input "text" at bounding box center [324, 145] width 32 height 10
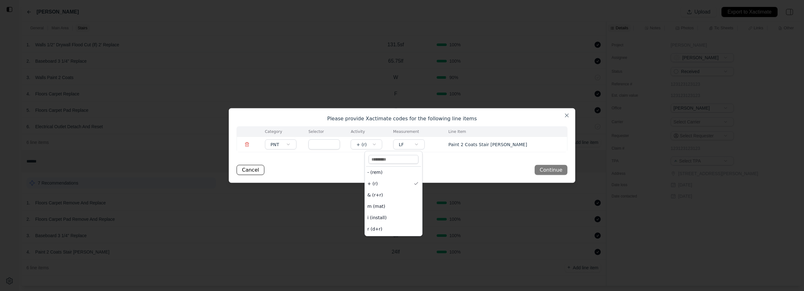
click at [390, 144] on body "[PERSON_NAME] Upload Export to Xactimate General Main Area Stairs ******* 1 Rec…" at bounding box center [402, 145] width 804 height 291
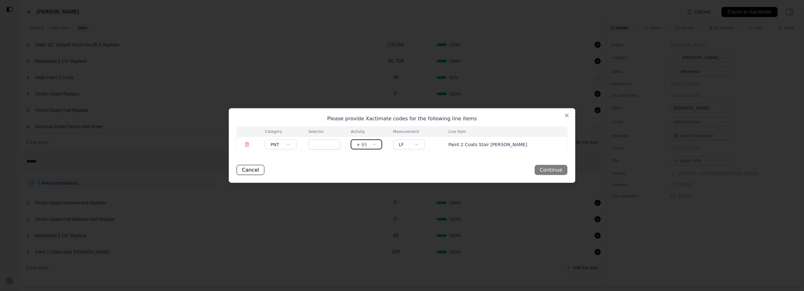
click at [390, 144] on body "[PERSON_NAME] Upload Export to Xactimate General Main Area Stairs ******* 1 Rec…" at bounding box center [402, 145] width 804 height 291
click at [334, 146] on input "text" at bounding box center [324, 145] width 32 height 10
type input "***"
click at [544, 166] on button "Continue" at bounding box center [551, 170] width 33 height 10
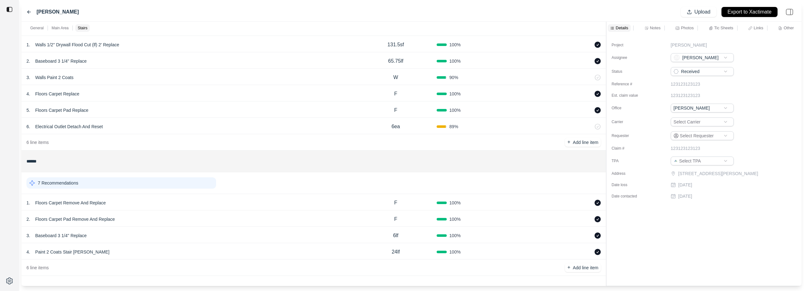
click at [668, 234] on div "Project [PERSON_NAME] Assignee [PERSON_NAME] Status Received Reference # 123123…" at bounding box center [704, 159] width 195 height 251
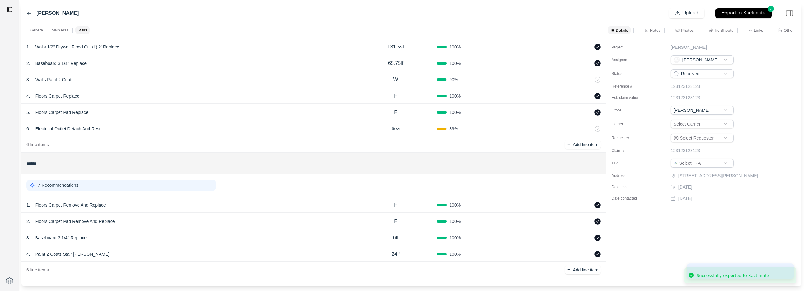
click at [776, 81] on div "Project [PERSON_NAME] Assignee [PERSON_NAME] Status Received Reference # 123123…" at bounding box center [704, 121] width 195 height 168
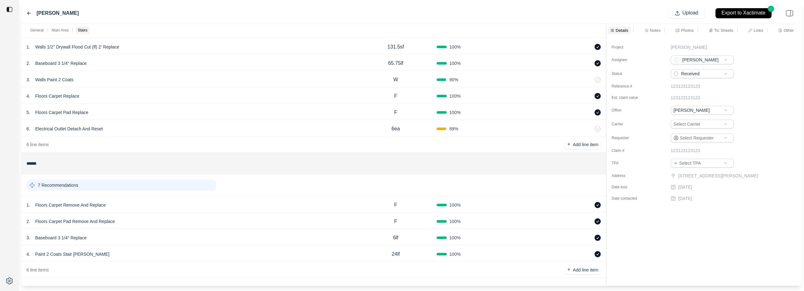
click at [754, 29] on p "Links" at bounding box center [758, 30] width 9 height 5
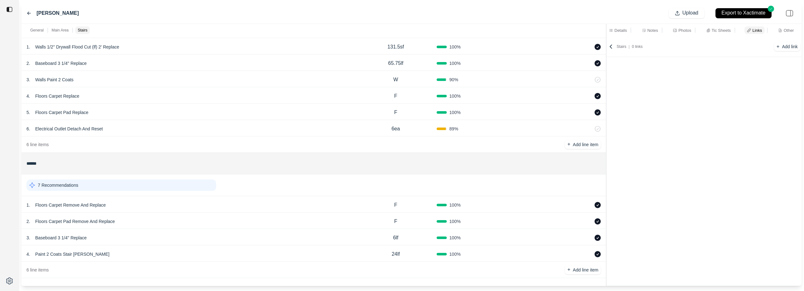
click at [625, 31] on p "Details" at bounding box center [620, 30] width 13 height 5
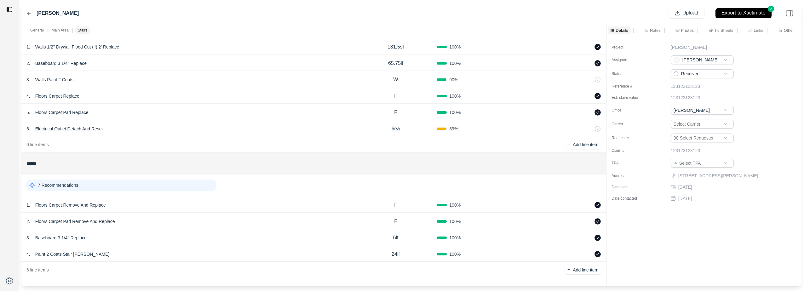
click at [30, 13] on icon at bounding box center [28, 13] width 5 height 5
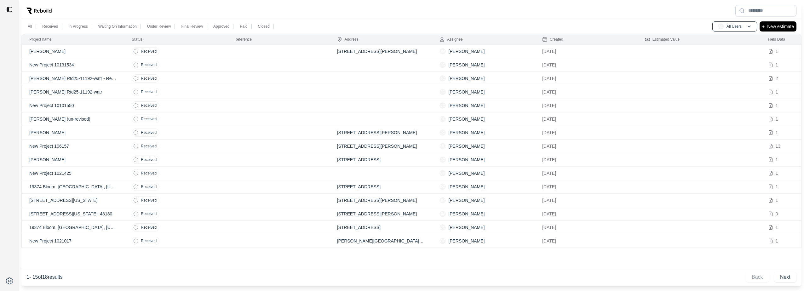
click at [480, 53] on p "[PERSON_NAME]" at bounding box center [466, 51] width 36 height 6
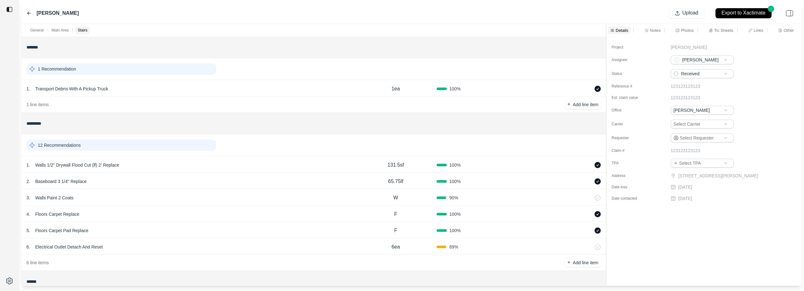
click at [764, 71] on div "Received" at bounding box center [730, 73] width 118 height 9
click at [36, 26] on div "General" at bounding box center [37, 30] width 16 height 8
click at [29, 12] on icon at bounding box center [28, 13] width 3 height 3
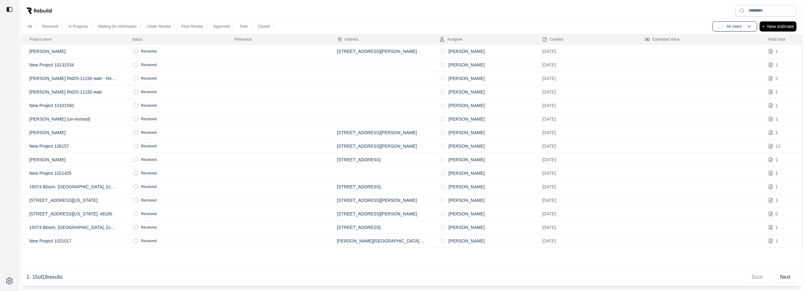
click at [393, 56] on td "[STREET_ADDRESS][PERSON_NAME]" at bounding box center [381, 52] width 103 height 14
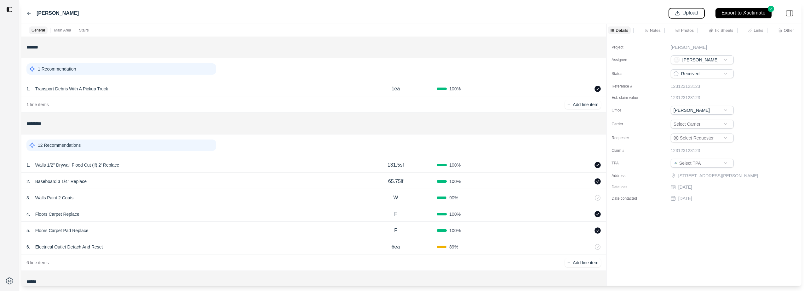
click at [680, 10] on button "Upload" at bounding box center [687, 13] width 36 height 10
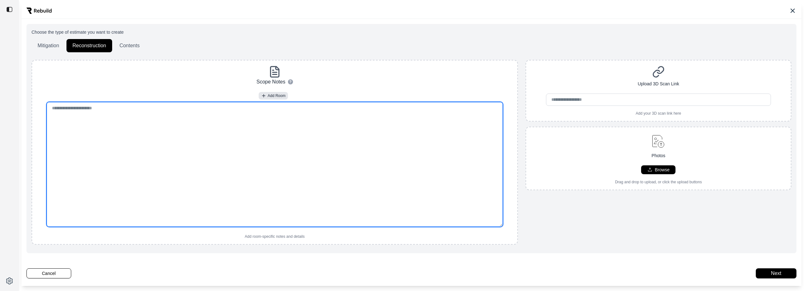
click at [216, 113] on textarea at bounding box center [275, 164] width 456 height 125
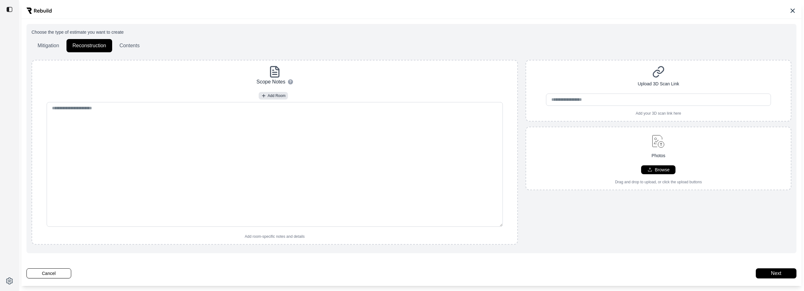
click at [183, 70] on div "Scope Notes ? How to use: • To add a new room, type out the room name followed …" at bounding box center [275, 153] width 480 height 174
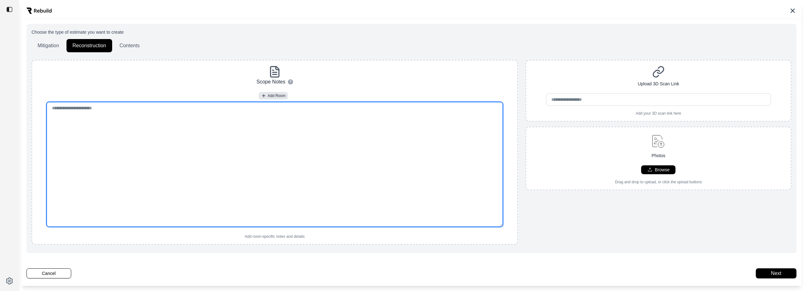
click at [196, 156] on textarea at bounding box center [275, 164] width 456 height 125
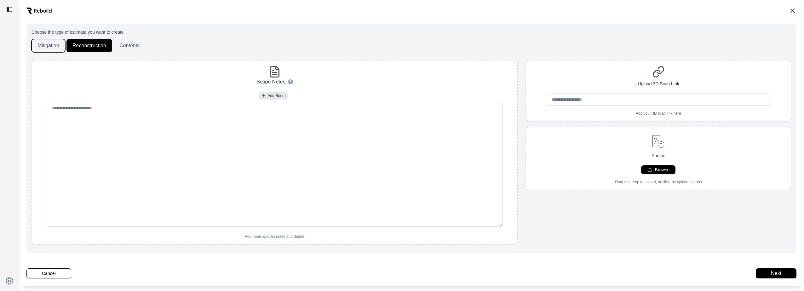
click at [50, 43] on button "Mitigation" at bounding box center [49, 45] width 34 height 13
click at [85, 43] on button "Reconstruction" at bounding box center [89, 45] width 46 height 13
click at [118, 46] on button "Contents" at bounding box center [129, 45] width 32 height 13
click at [89, 46] on button "Reconstruction" at bounding box center [89, 45] width 46 height 13
click at [76, 71] on div "Scope Notes ? How to use: • To add a new room, type out the room name followed …" at bounding box center [275, 153] width 480 height 174
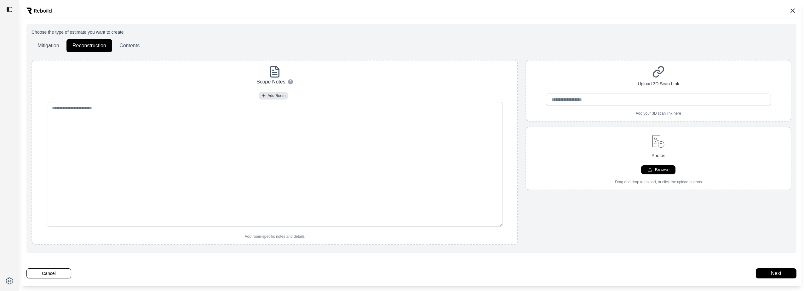
click at [792, 12] on icon at bounding box center [793, 11] width 8 height 8
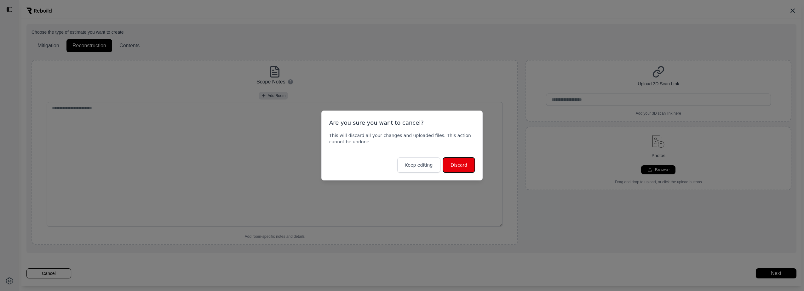
click at [457, 164] on button "Discard" at bounding box center [459, 165] width 32 height 15
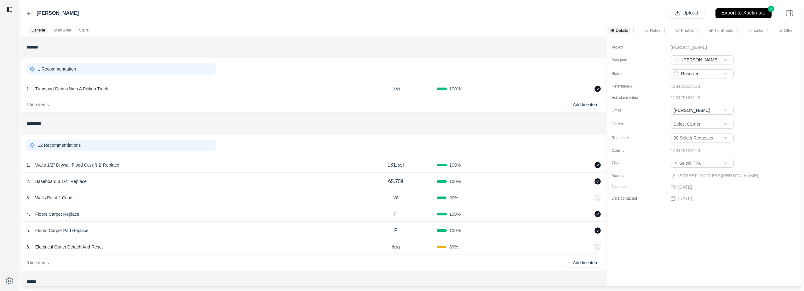
click at [792, 14] on img at bounding box center [790, 13] width 14 height 14
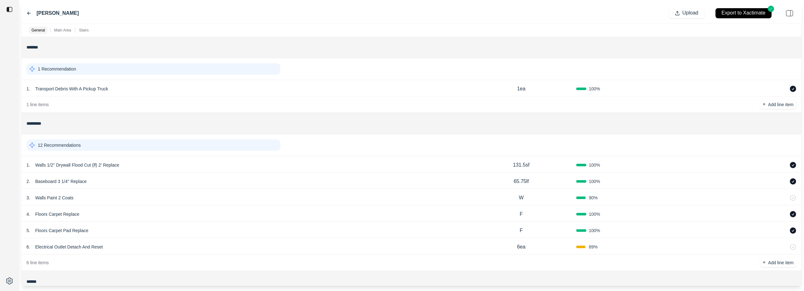
click at [792, 14] on img at bounding box center [790, 13] width 14 height 14
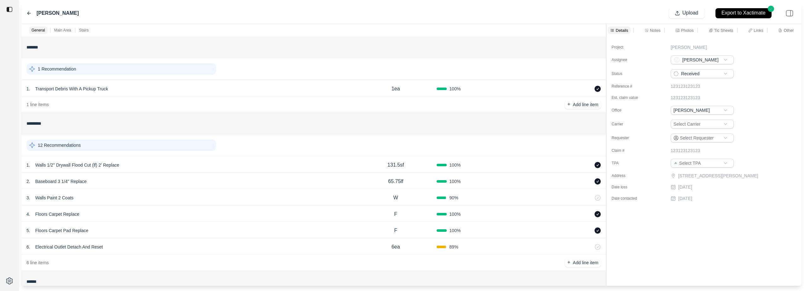
click at [792, 14] on img at bounding box center [790, 13] width 14 height 14
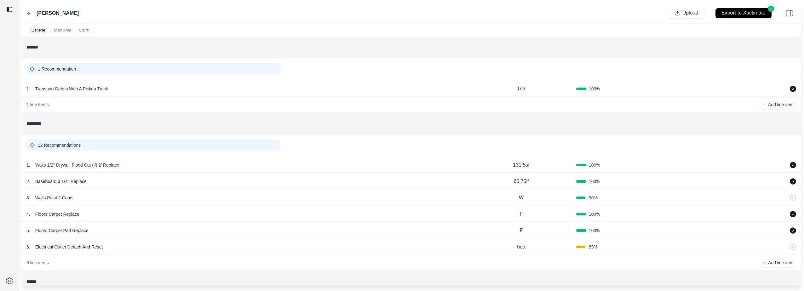
click at [792, 14] on img at bounding box center [790, 13] width 14 height 14
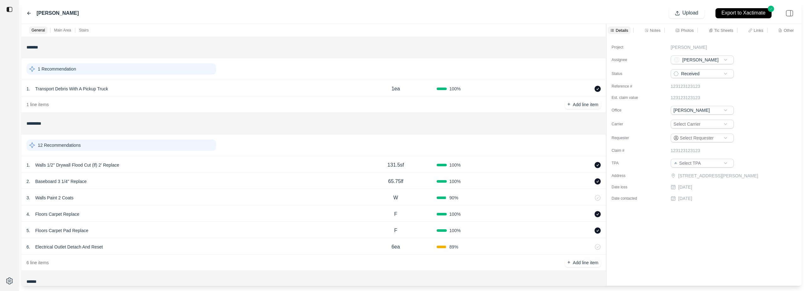
click at [792, 14] on img at bounding box center [790, 13] width 14 height 14
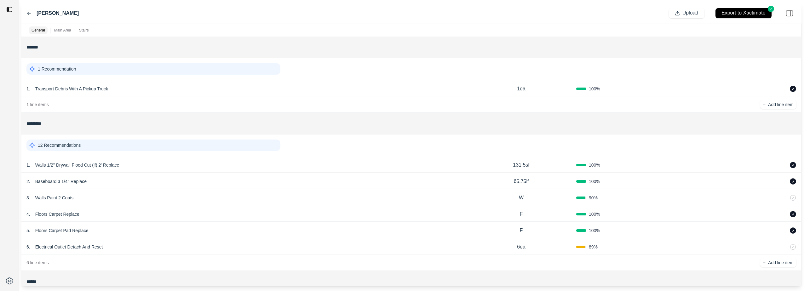
click at [792, 14] on img at bounding box center [790, 13] width 14 height 14
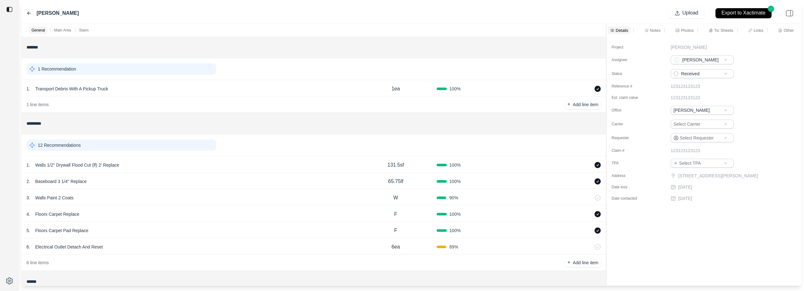
click at [0, 74] on html "[PERSON_NAME] Upload Export to Xactimate General Main Area Stairs ******* 1 Rec…" at bounding box center [402, 145] width 804 height 291
click at [28, 15] on icon at bounding box center [28, 13] width 5 height 5
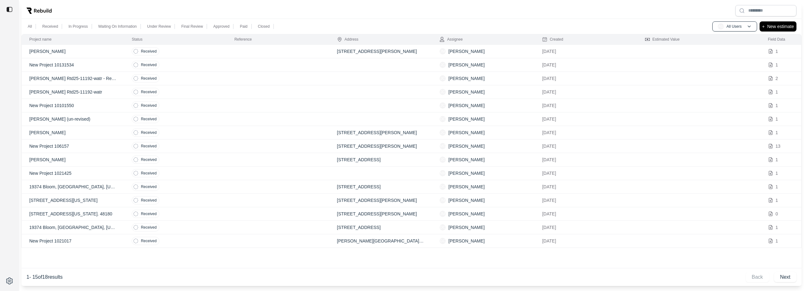
click at [495, 53] on div "[PERSON_NAME]" at bounding box center [484, 51] width 88 height 6
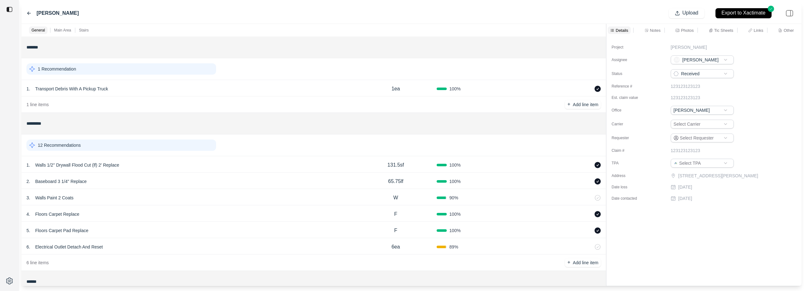
click at [787, 31] on p "Other" at bounding box center [789, 30] width 10 height 5
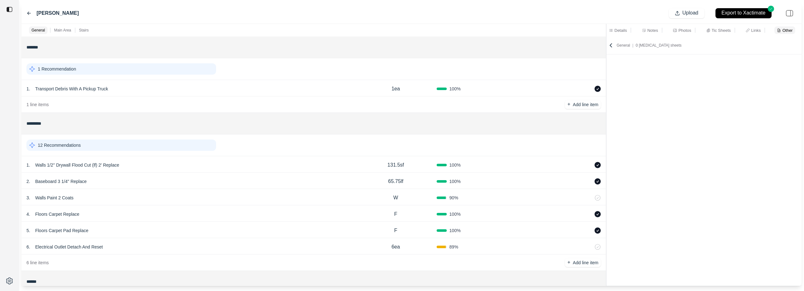
click at [614, 32] on div "Details" at bounding box center [618, 30] width 20 height 8
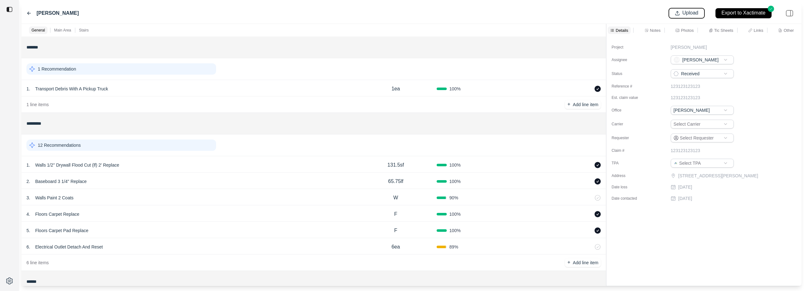
click at [694, 14] on p "Upload" at bounding box center [691, 12] width 16 height 7
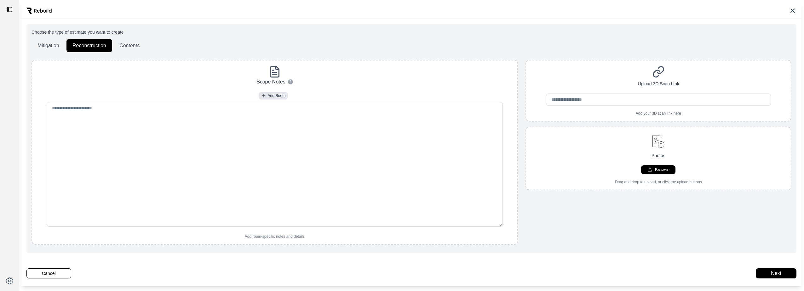
click at [793, 12] on icon at bounding box center [793, 11] width 8 height 8
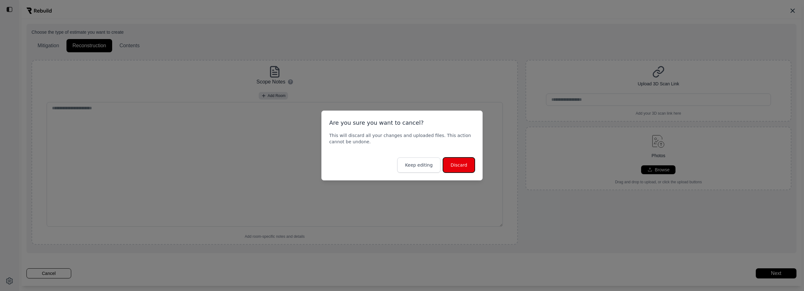
click at [461, 158] on button "Discard" at bounding box center [459, 165] width 32 height 15
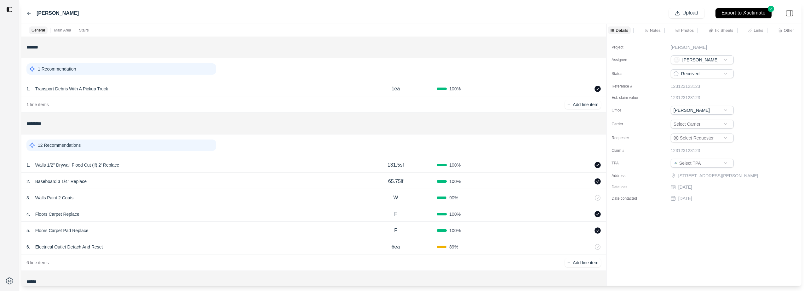
click at [0, 88] on html "[PERSON_NAME] Upload Export to Xactimate General Main Area Stairs ******* 1 Rec…" at bounding box center [402, 145] width 804 height 291
click at [10, 10] on img at bounding box center [9, 9] width 6 height 6
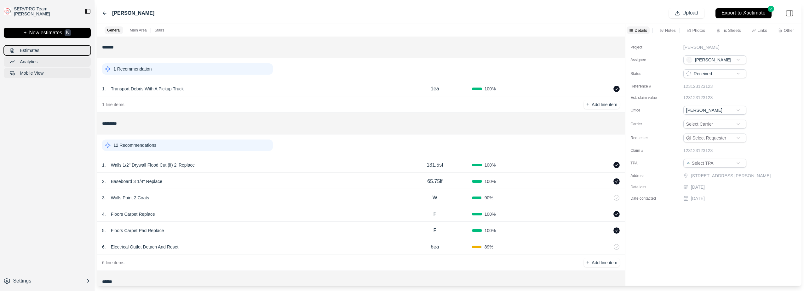
click at [38, 48] on p "Estimates" at bounding box center [29, 50] width 19 height 6
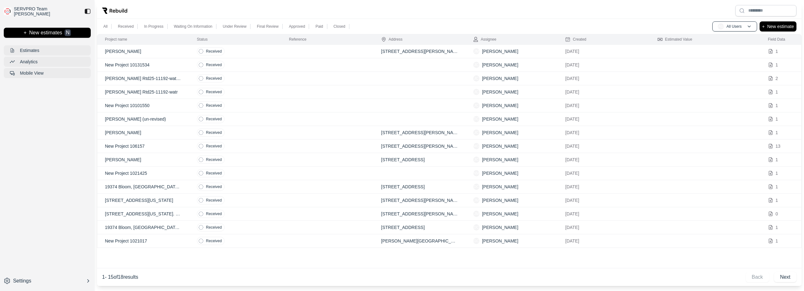
click at [130, 52] on p "[PERSON_NAME]" at bounding box center [143, 51] width 77 height 6
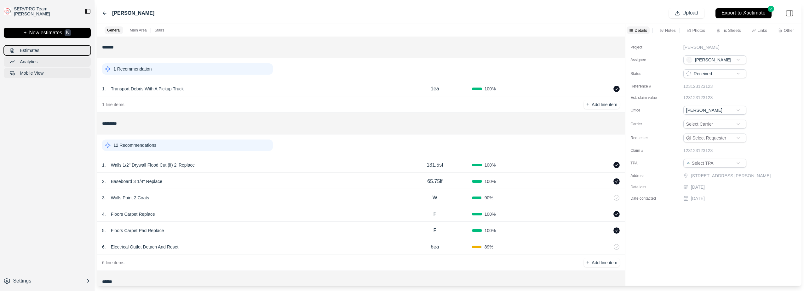
click at [53, 50] on button "Estimates" at bounding box center [47, 50] width 87 height 10
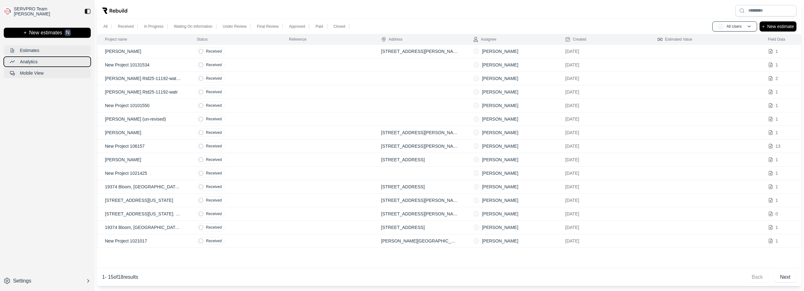
click at [46, 57] on button "Analytics" at bounding box center [47, 62] width 87 height 10
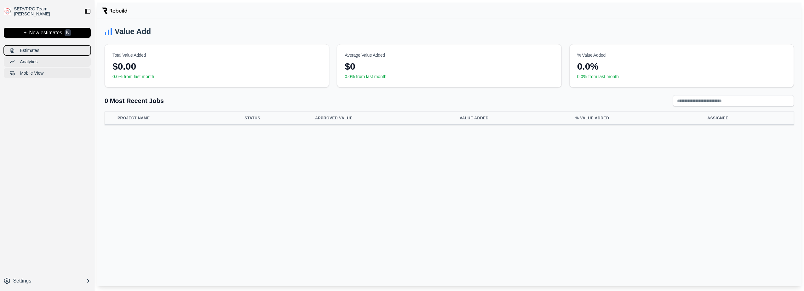
click at [47, 53] on button "Estimates" at bounding box center [47, 50] width 87 height 10
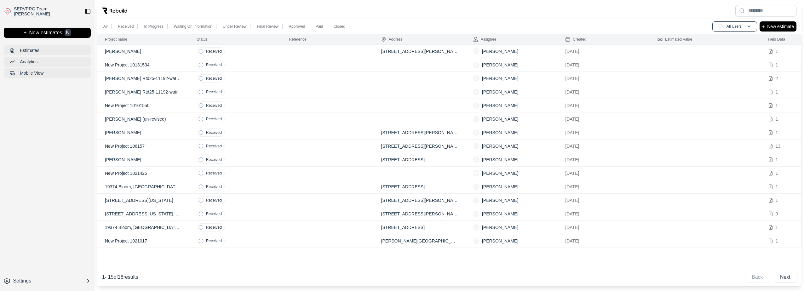
drag, startPoint x: 116, startPoint y: 51, endPoint x: 63, endPoint y: 105, distance: 75.5
click at [63, 106] on div "SERVPRO Team [PERSON_NAME] + New estimates N Estimates Analytics Mobile View Se…" at bounding box center [47, 145] width 95 height 291
click at [211, 54] on div "Received" at bounding box center [211, 51] width 28 height 8
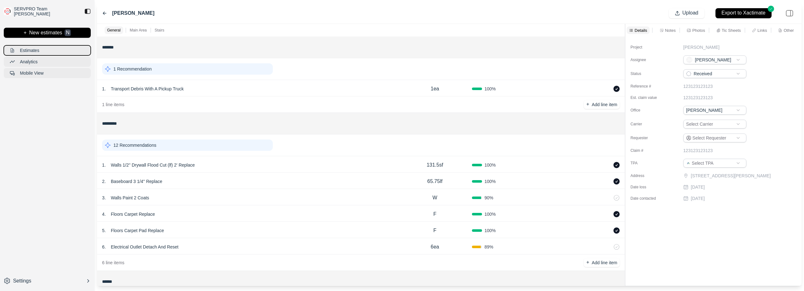
click at [29, 49] on p "Estimates" at bounding box center [29, 50] width 19 height 6
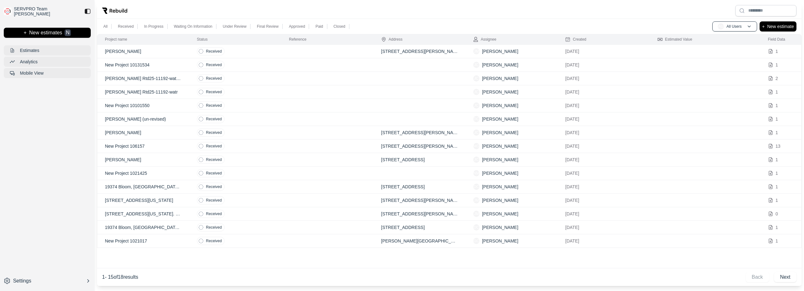
click at [52, 156] on div "SERVPRO Team [PERSON_NAME] + New estimates N Estimates Analytics Mobile View Se…" at bounding box center [47, 145] width 95 height 291
click at [20, 169] on div "SERVPRO Team [PERSON_NAME] + New estimates N Estimates Analytics Mobile View Se…" at bounding box center [47, 145] width 95 height 291
click at [132, 48] on td "[PERSON_NAME]" at bounding box center [143, 52] width 92 height 14
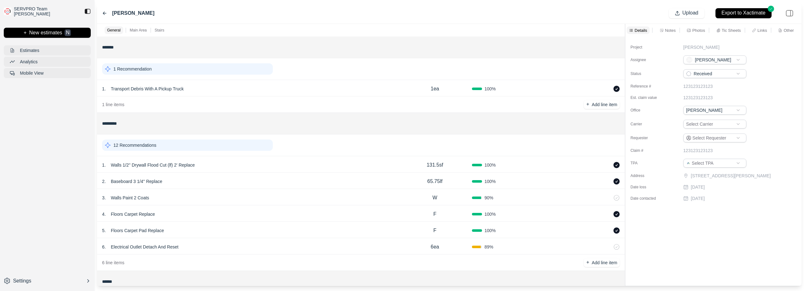
click at [20, 164] on div "SERVPRO Team [PERSON_NAME] + New estimates N Estimates Analytics Mobile View Se…" at bounding box center [47, 145] width 95 height 291
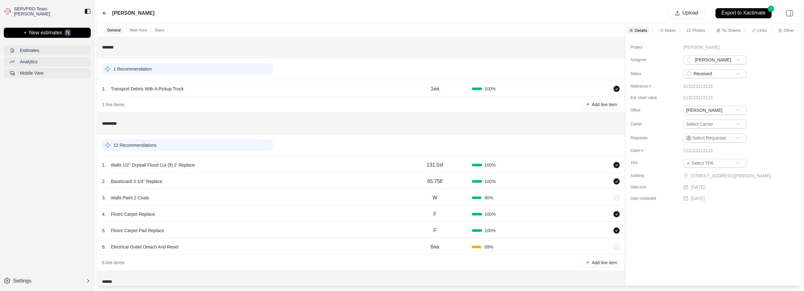
drag, startPoint x: 20, startPoint y: 164, endPoint x: 52, endPoint y: 216, distance: 60.9
click at [52, 216] on div "SERVPRO Team [PERSON_NAME] + New estimates N Estimates Analytics Mobile View Se…" at bounding box center [47, 145] width 95 height 291
click at [692, 233] on div "Project [PERSON_NAME] Assignee [PERSON_NAME] Status Received Reference # 123123…" at bounding box center [713, 161] width 176 height 249
click at [44, 142] on div "SERVPRO Team [PERSON_NAME] + New estimates N Estimates Analytics Mobile View Se…" at bounding box center [47, 145] width 95 height 291
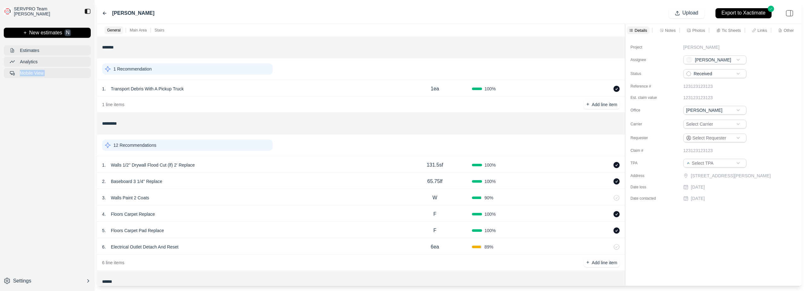
click at [44, 142] on div "SERVPRO Team [PERSON_NAME] + New estimates N Estimates Analytics Mobile View Se…" at bounding box center [47, 145] width 95 height 291
drag, startPoint x: 44, startPoint y: 142, endPoint x: 11, endPoint y: 169, distance: 43.2
click at [11, 169] on div "SERVPRO Team [PERSON_NAME] + New estimates N Estimates Analytics Mobile View Se…" at bounding box center [47, 145] width 95 height 291
click at [194, 10] on div "[PERSON_NAME] Upload Export to Xactimate" at bounding box center [449, 13] width 705 height 21
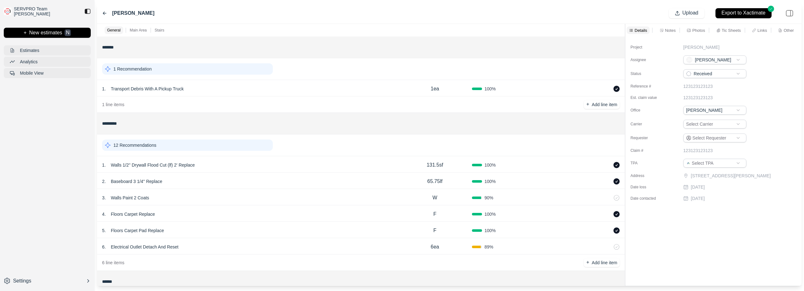
click at [105, 13] on icon at bounding box center [104, 13] width 3 height 3
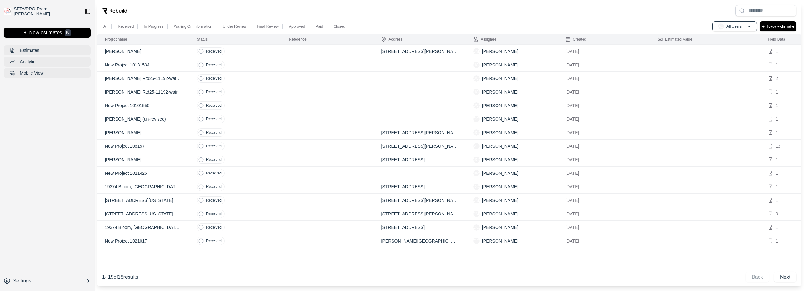
click at [165, 11] on div at bounding box center [449, 11] width 705 height 16
click at [52, 145] on div "SERVPRO Team [PERSON_NAME] + New estimates N Estimates Analytics Mobile View Se…" at bounding box center [47, 145] width 95 height 291
click at [72, 101] on div "SERVPRO Team [PERSON_NAME] + New estimates N Estimates Analytics Mobile View Se…" at bounding box center [47, 145] width 95 height 291
click at [160, 8] on div at bounding box center [449, 11] width 705 height 16
click at [50, 116] on div "SERVPRO Team [PERSON_NAME] + New estimates N Estimates Analytics Mobile View Se…" at bounding box center [47, 145] width 95 height 291
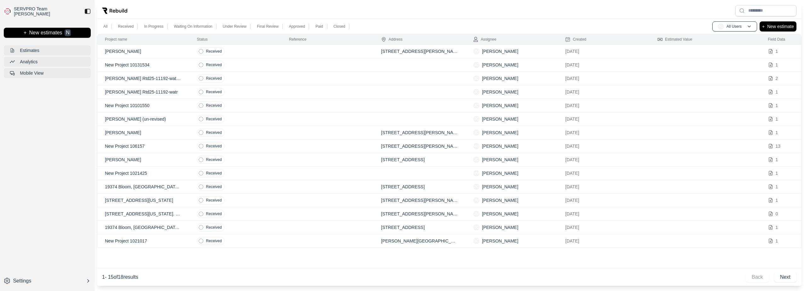
click at [50, 116] on div "SERVPRO Team [PERSON_NAME] + New estimates N Estimates Analytics Mobile View Se…" at bounding box center [47, 145] width 95 height 291
drag, startPoint x: 50, startPoint y: 116, endPoint x: 19, endPoint y: 123, distance: 32.0
click at [19, 123] on div "SERVPRO Team [PERSON_NAME] + New estimates N Estimates Analytics Mobile View Se…" at bounding box center [47, 145] width 95 height 291
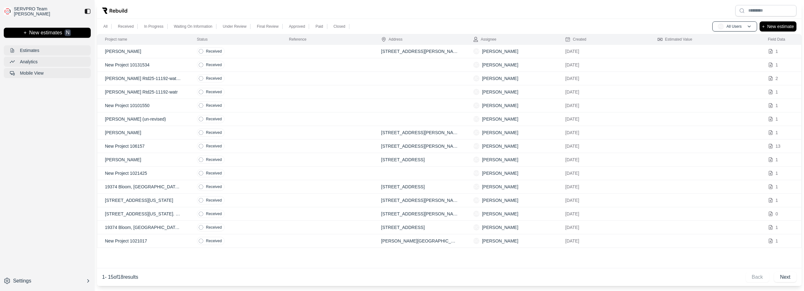
click at [165, 10] on div at bounding box center [449, 11] width 705 height 16
click at [46, 190] on div "SERVPRO Team [PERSON_NAME] + New estimates N Estimates Analytics Mobile View Se…" at bounding box center [47, 145] width 95 height 291
click at [37, 129] on div "SERVPRO Team [PERSON_NAME] + New estimates N Estimates Analytics Mobile View Se…" at bounding box center [47, 145] width 95 height 291
click at [120, 52] on p "[PERSON_NAME]" at bounding box center [143, 51] width 77 height 6
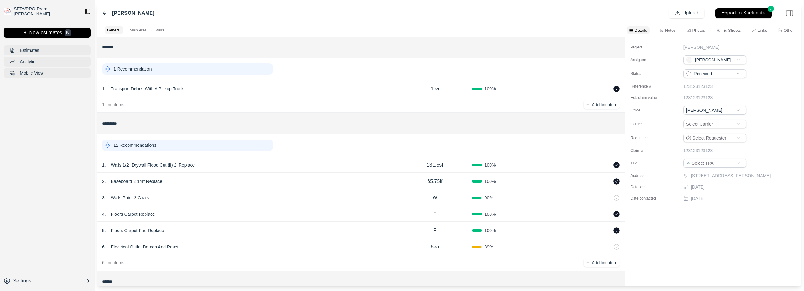
click at [164, 86] on p "Transport Debris With A Pickup Truck" at bounding box center [147, 88] width 78 height 9
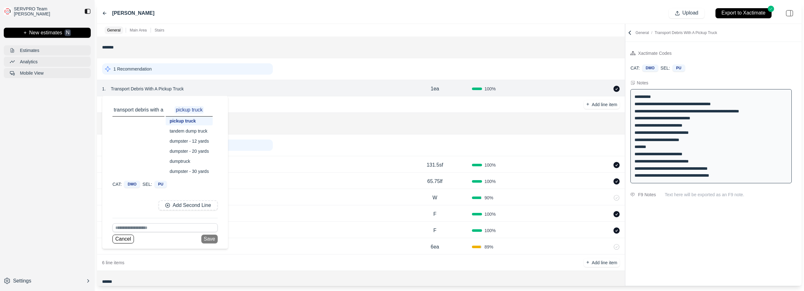
click at [137, 108] on p "transport debris with a" at bounding box center [138, 110] width 52 height 8
click at [120, 239] on button "Cancel" at bounding box center [122, 239] width 21 height 9
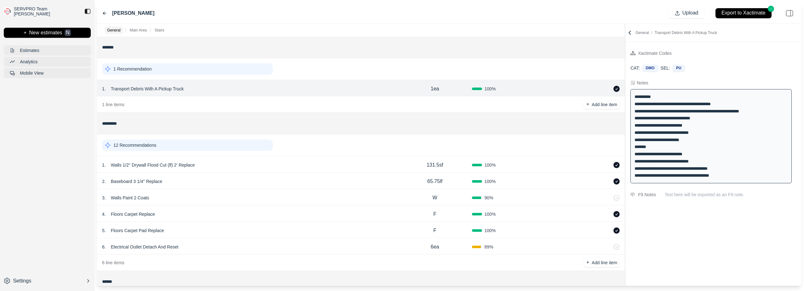
click at [40, 185] on div "SERVPRO Team [PERSON_NAME] + New estimates N Estimates Analytics Mobile View Se…" at bounding box center [47, 145] width 95 height 291
click at [105, 13] on icon at bounding box center [104, 13] width 5 height 5
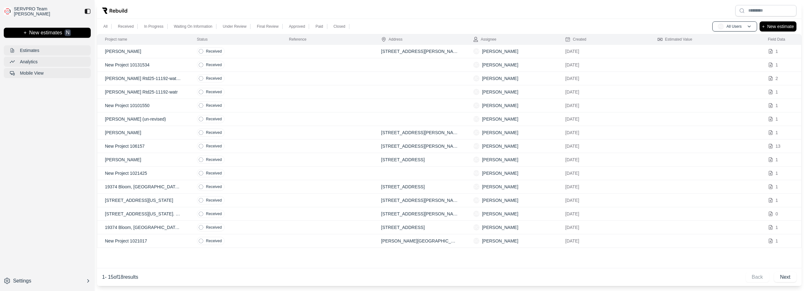
click at [633, 15] on div at bounding box center [449, 11] width 705 height 16
click at [15, 160] on div "SERVPRO Team [PERSON_NAME] + New estimates N Estimates Analytics Mobile View Se…" at bounding box center [47, 145] width 95 height 291
click at [81, 177] on div "SERVPRO Team [PERSON_NAME] + New estimates N Estimates Analytics Mobile View Se…" at bounding box center [47, 145] width 95 height 291
click at [296, 50] on td at bounding box center [327, 52] width 92 height 14
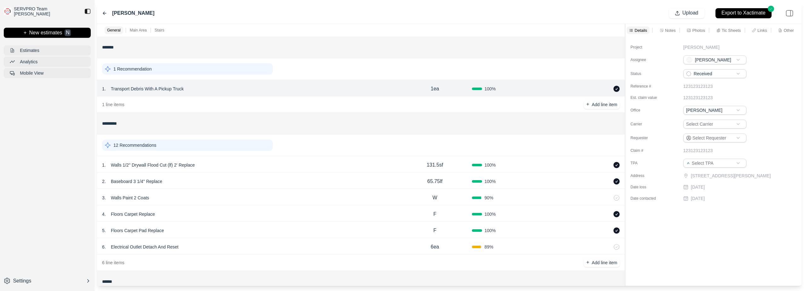
click at [55, 174] on div "SERVPRO Team [PERSON_NAME] + New estimates N Estimates Analytics Mobile View Se…" at bounding box center [47, 145] width 95 height 291
click at [105, 14] on icon at bounding box center [104, 13] width 5 height 5
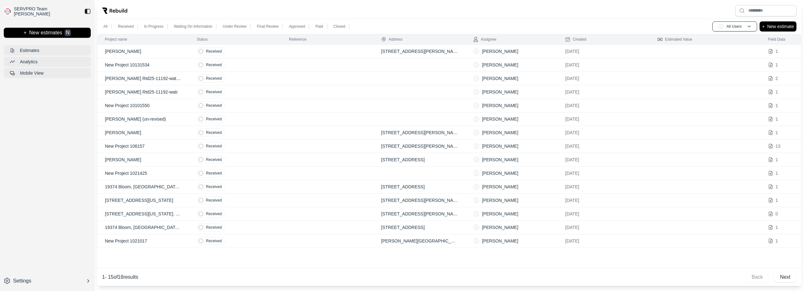
click at [80, 142] on div "SERVPRO Team [PERSON_NAME] + New estimates N Estimates Analytics Mobile View Se…" at bounding box center [47, 145] width 95 height 291
click at [61, 153] on div "SERVPRO Team [PERSON_NAME] + New estimates N Estimates Analytics Mobile View Se…" at bounding box center [47, 145] width 95 height 291
drag, startPoint x: 61, startPoint y: 153, endPoint x: 20, endPoint y: 181, distance: 48.7
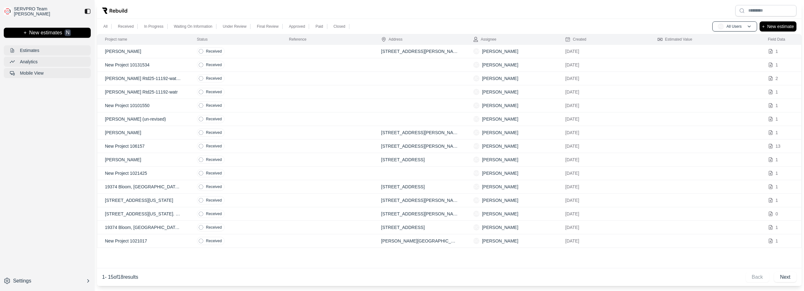
click at [20, 181] on div "SERVPRO Team [PERSON_NAME] + New estimates N Estimates Analytics Mobile View Se…" at bounding box center [47, 145] width 95 height 291
click at [26, 165] on div "SERVPRO Team [PERSON_NAME] + New estimates N Estimates Analytics Mobile View Se…" at bounding box center [47, 145] width 95 height 291
click at [55, 180] on div "SERVPRO Team [PERSON_NAME] + New estimates N Estimates Analytics Mobile View Se…" at bounding box center [47, 145] width 95 height 291
click at [67, 188] on div "SERVPRO Team [PERSON_NAME] + New estimates N Estimates Analytics Mobile View Se…" at bounding box center [47, 145] width 95 height 291
click at [68, 247] on div "SERVPRO Team [PERSON_NAME] + New estimates N Estimates Analytics Mobile View Se…" at bounding box center [47, 145] width 95 height 291
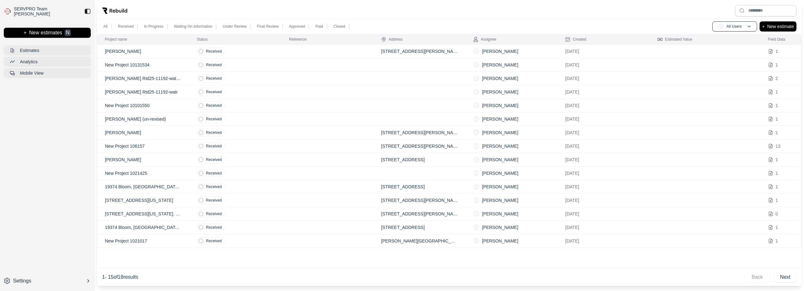
click at [77, 137] on div "SERVPRO Team [PERSON_NAME] + New estimates N Estimates Analytics Mobile View Se…" at bounding box center [47, 145] width 95 height 291
click at [393, 21] on div "All Received In Progress Waiting On Information Under Review Final Review Appro…" at bounding box center [449, 26] width 705 height 15
click at [41, 146] on div "SERVPRO Team [PERSON_NAME] + New estimates N Estimates Analytics Mobile View Se…" at bounding box center [47, 145] width 95 height 291
click at [133, 49] on p "[PERSON_NAME]" at bounding box center [143, 51] width 77 height 6
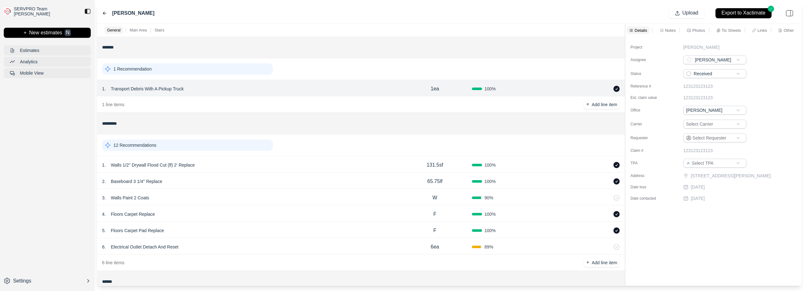
click at [218, 165] on div "1 . Walls 1/2'' Drywall Flood Cut (lf) 2' Replace" at bounding box center [250, 165] width 296 height 9
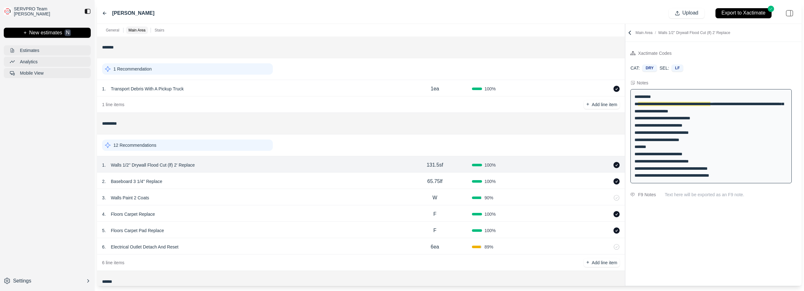
click at [678, 128] on div "**********" at bounding box center [711, 136] width 161 height 94
click at [660, 172] on div "**********" at bounding box center [711, 136] width 161 height 94
click at [294, 145] on div "12 Recommendations" at bounding box center [361, 145] width 518 height 16
click at [48, 152] on div "SERVPRO Team [PERSON_NAME] + New estimates N Estimates Analytics Mobile View Se…" at bounding box center [47, 145] width 95 height 291
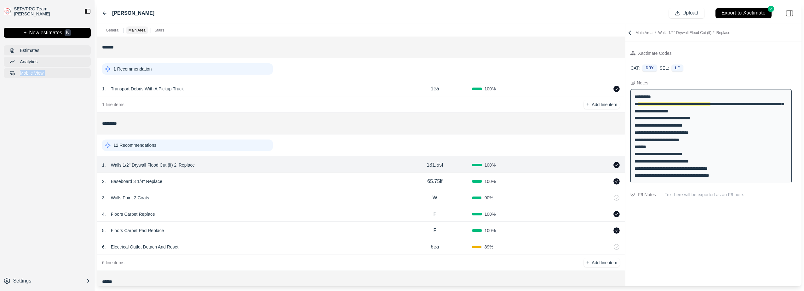
click at [48, 152] on div "SERVPRO Team [PERSON_NAME] + New estimates N Estimates Analytics Mobile View Se…" at bounding box center [47, 145] width 95 height 291
drag, startPoint x: 48, startPoint y: 152, endPoint x: 51, endPoint y: 206, distance: 54.3
click at [51, 206] on div "SERVPRO Team [PERSON_NAME] + New estimates N Estimates Analytics Mobile View Se…" at bounding box center [47, 145] width 95 height 291
click at [169, 147] on div "12 Recommendations" at bounding box center [187, 145] width 171 height 11
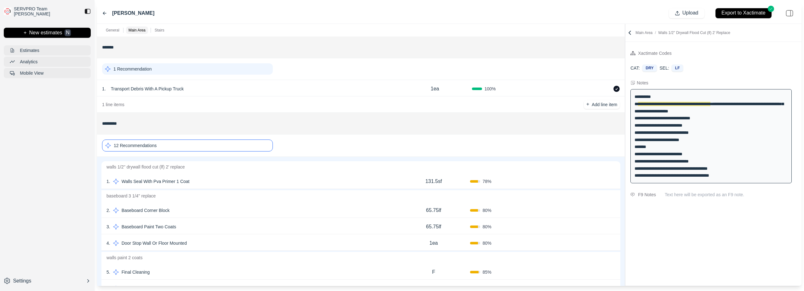
scroll to position [32, 0]
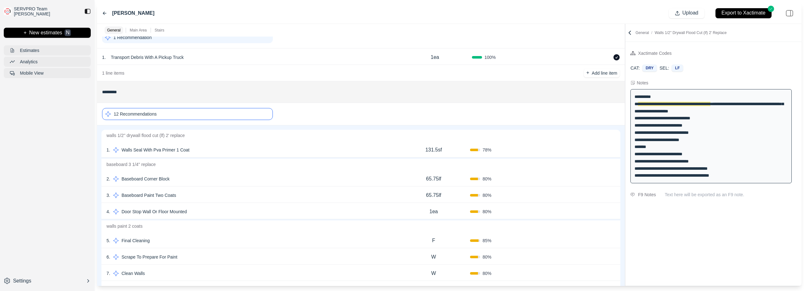
click at [33, 153] on div "SERVPRO Team [PERSON_NAME] + New estimates N Estimates Analytics Mobile View Se…" at bounding box center [47, 145] width 95 height 291
click at [128, 114] on p "12 Recommendations" at bounding box center [135, 114] width 43 height 6
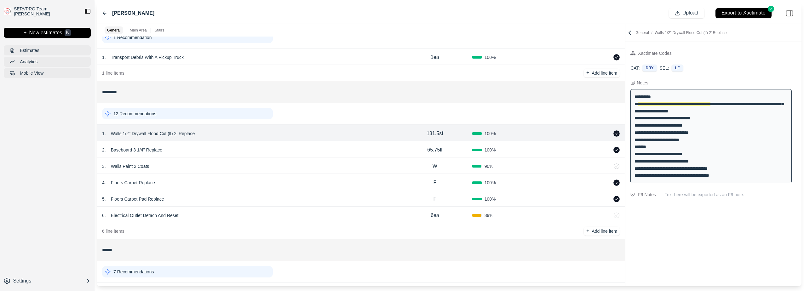
click at [128, 114] on p "12 Recommendations" at bounding box center [134, 114] width 43 height 6
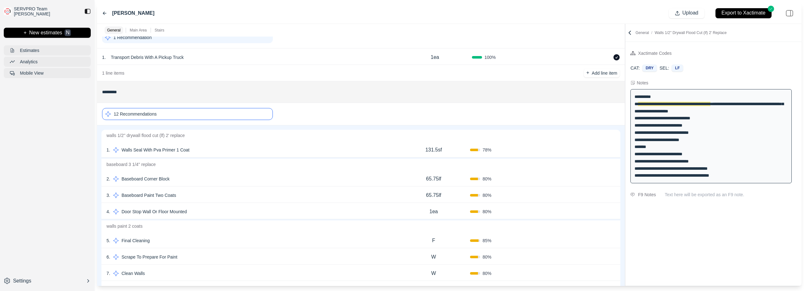
click at [128, 114] on p "12 Recommendations" at bounding box center [135, 114] width 43 height 6
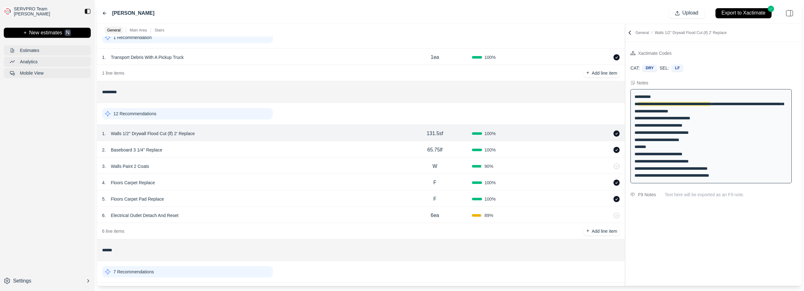
click at [124, 150] on p "Baseboard 3 1/4'' Replace" at bounding box center [136, 150] width 56 height 9
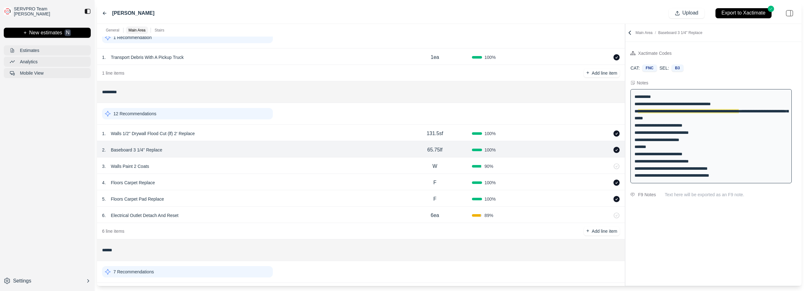
click at [22, 130] on div "SERVPRO Team [PERSON_NAME] + New estimates N Estimates Analytics Mobile View Se…" at bounding box center [47, 145] width 95 height 291
click at [105, 168] on p "3 ." at bounding box center [104, 166] width 4 height 6
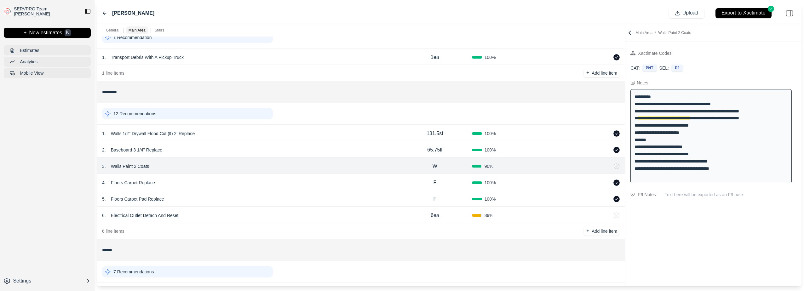
click at [108, 113] on icon at bounding box center [108, 114] width 6 height 6
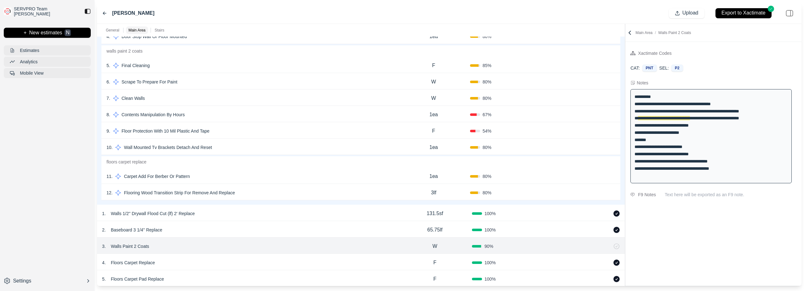
scroll to position [284, 0]
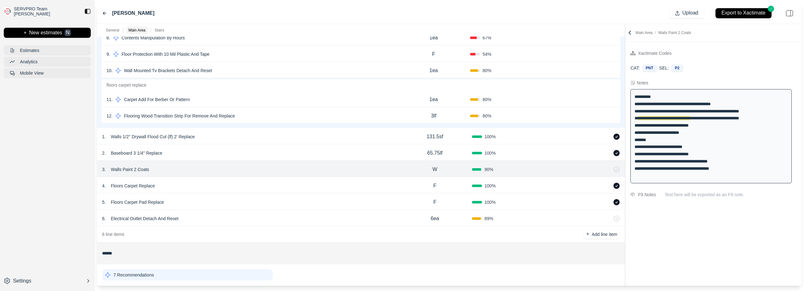
click at [73, 124] on div "SERVPRO Team [PERSON_NAME] + New estimates N Estimates Analytics Mobile View Se…" at bounding box center [47, 145] width 95 height 291
click at [105, 14] on icon at bounding box center [104, 13] width 5 height 5
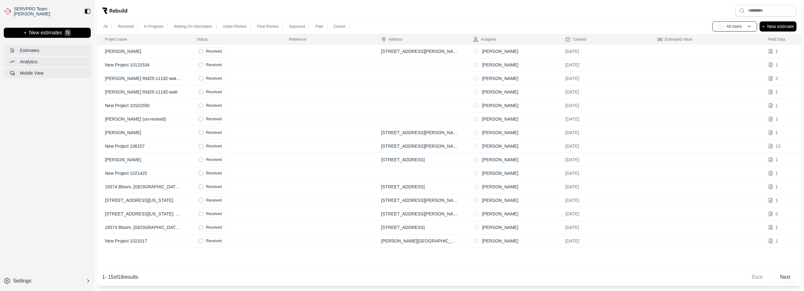
click at [69, 182] on div "SERVPRO Team [PERSON_NAME] + New estimates N Estimates Analytics Mobile View Se…" at bounding box center [47, 145] width 95 height 291
